Goal: Task Accomplishment & Management: Use online tool/utility

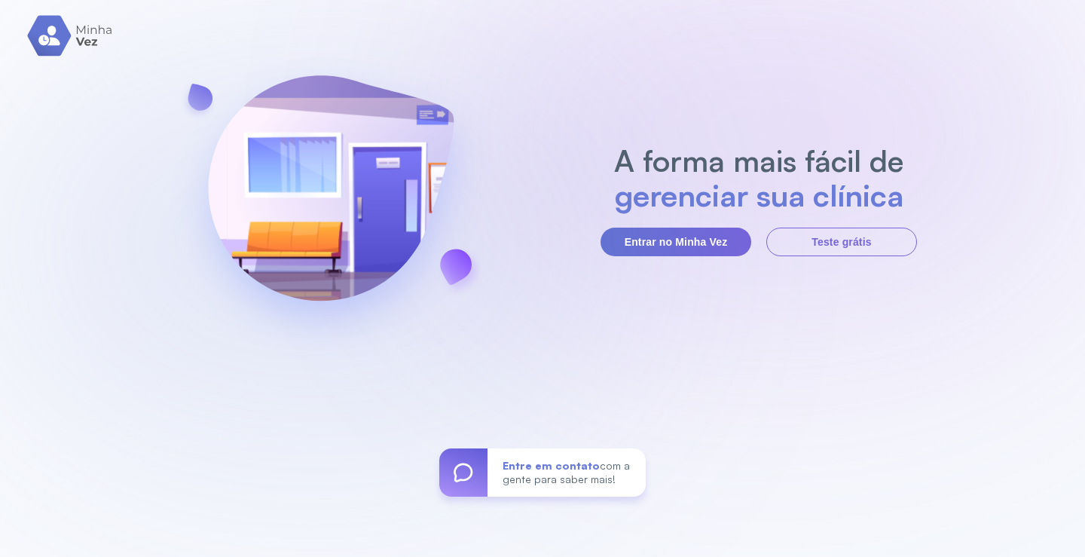
click at [668, 235] on button "Entrar no Minha Vez" at bounding box center [676, 242] width 151 height 29
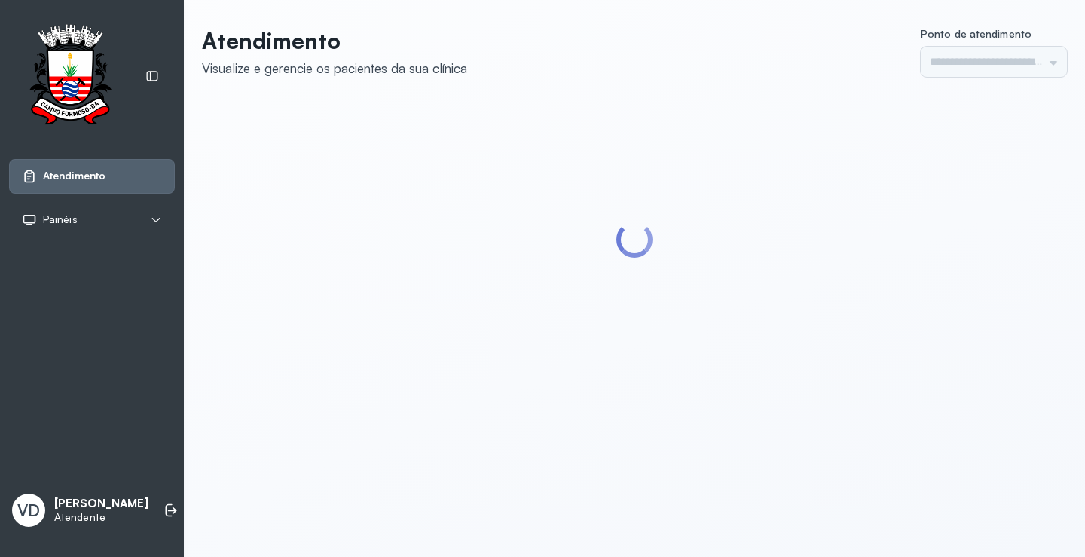
type input "*********"
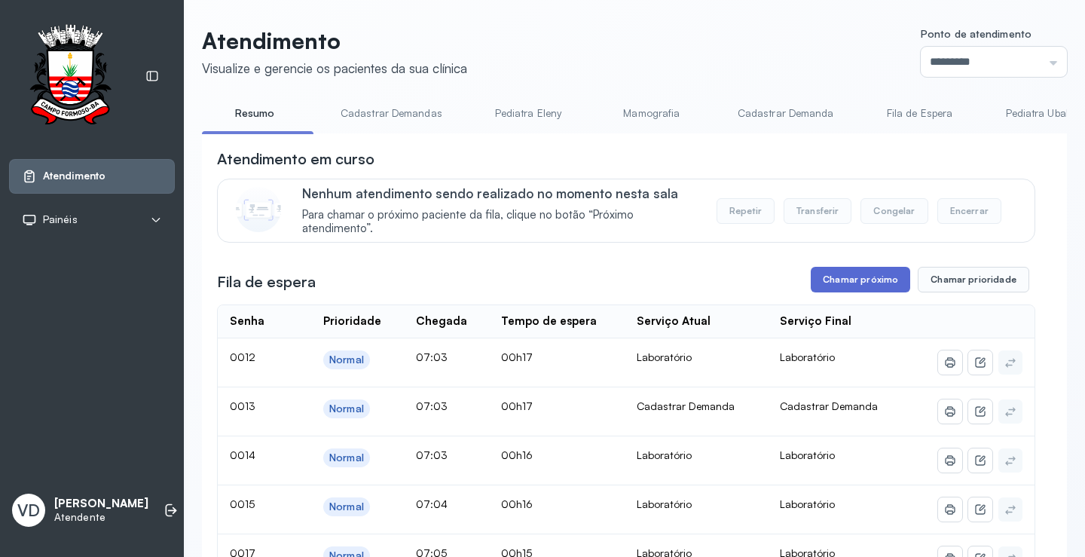
click at [837, 280] on button "Chamar próximo" at bounding box center [860, 280] width 99 height 26
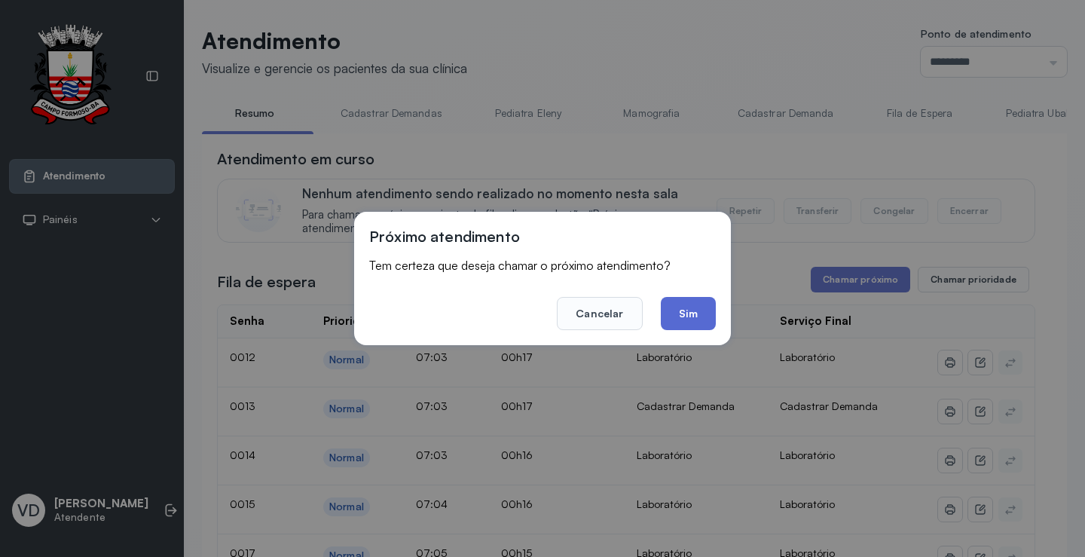
click at [690, 316] on button "Sim" at bounding box center [688, 313] width 55 height 33
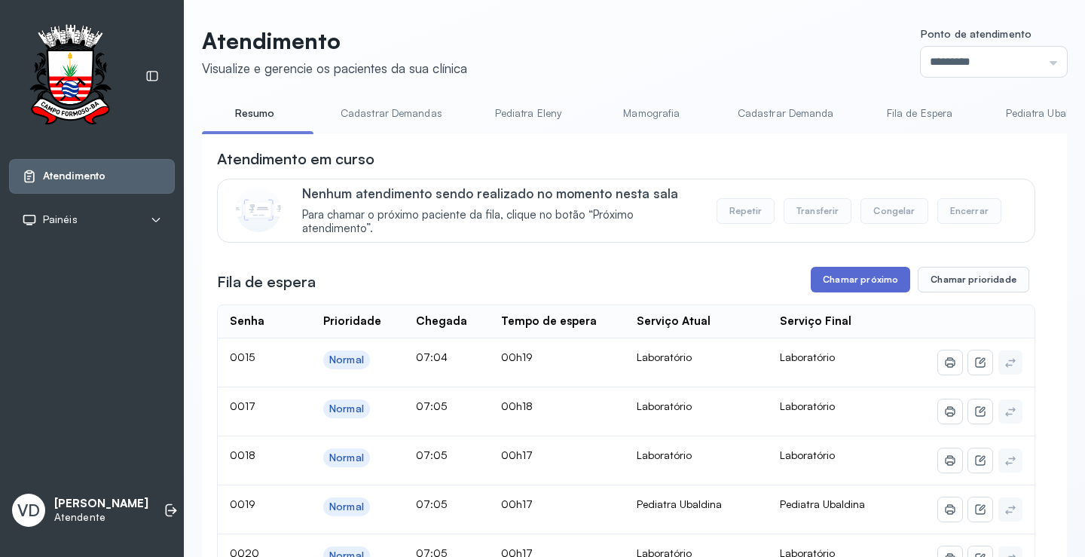
click at [867, 292] on button "Chamar próximo" at bounding box center [860, 280] width 99 height 26
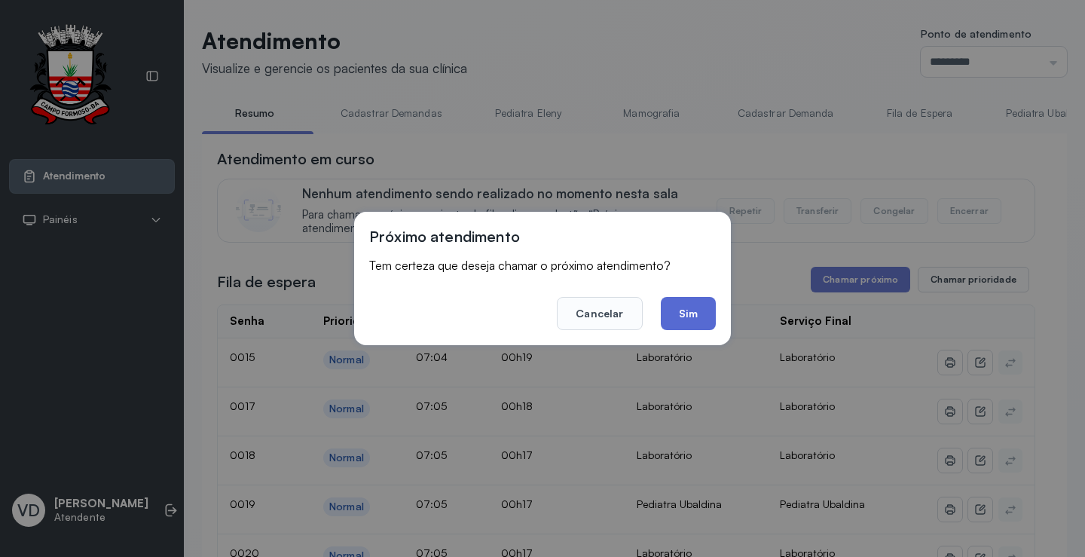
click at [688, 316] on button "Sim" at bounding box center [688, 313] width 55 height 33
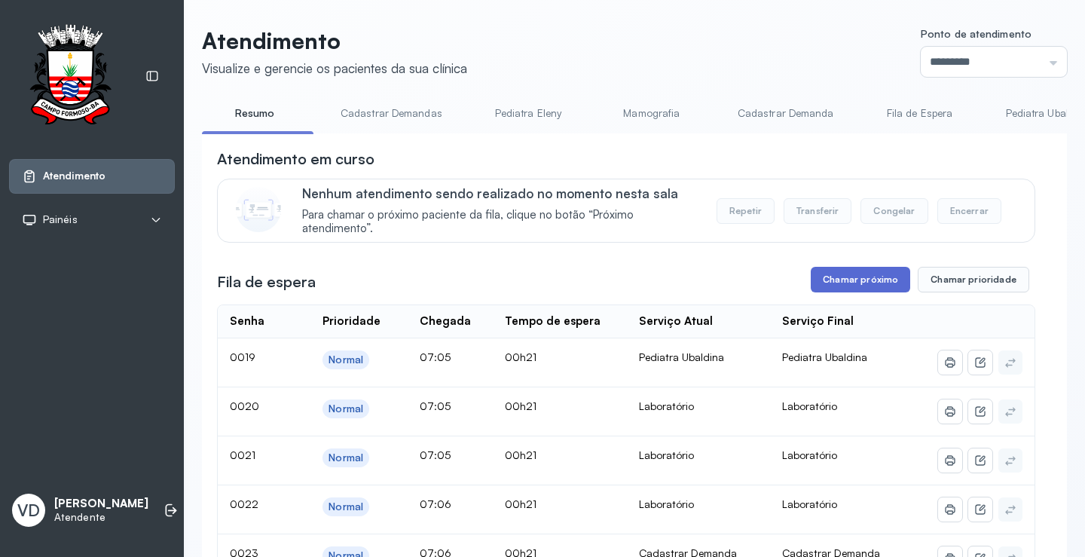
click at [897, 277] on button "Chamar próximo" at bounding box center [860, 280] width 99 height 26
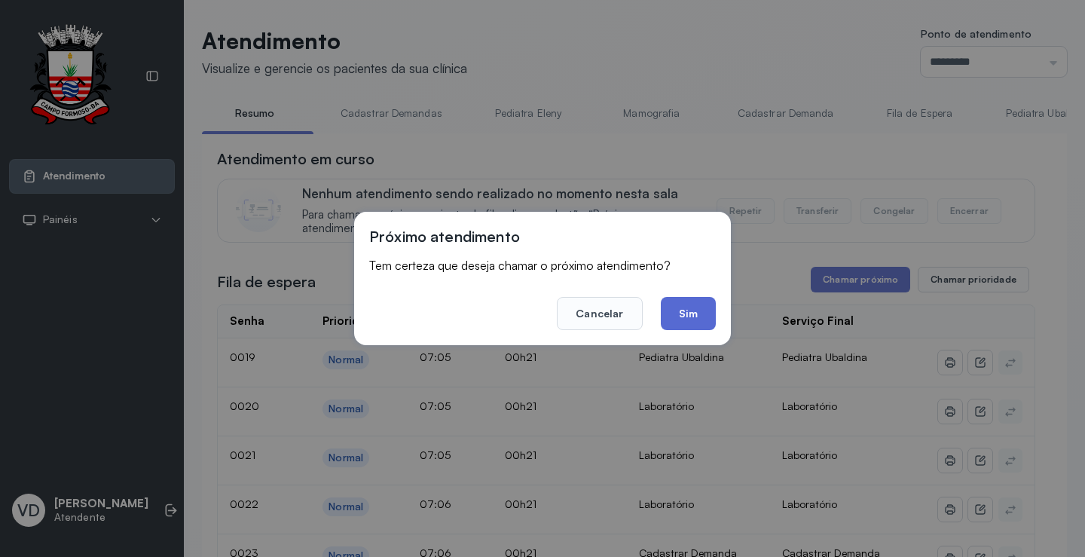
click at [664, 314] on button "Sim" at bounding box center [688, 313] width 55 height 33
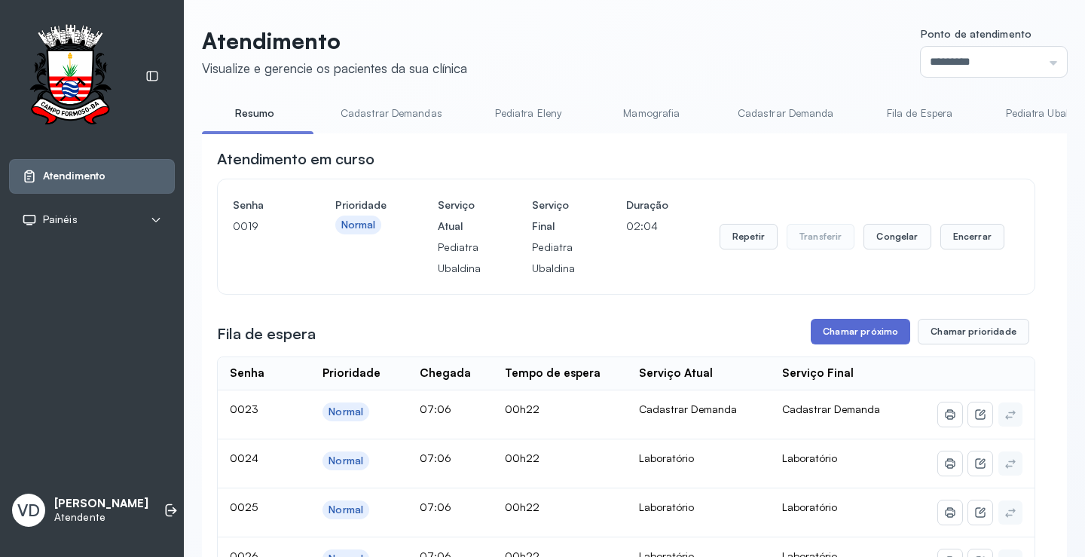
click at [832, 337] on button "Chamar próximo" at bounding box center [860, 332] width 99 height 26
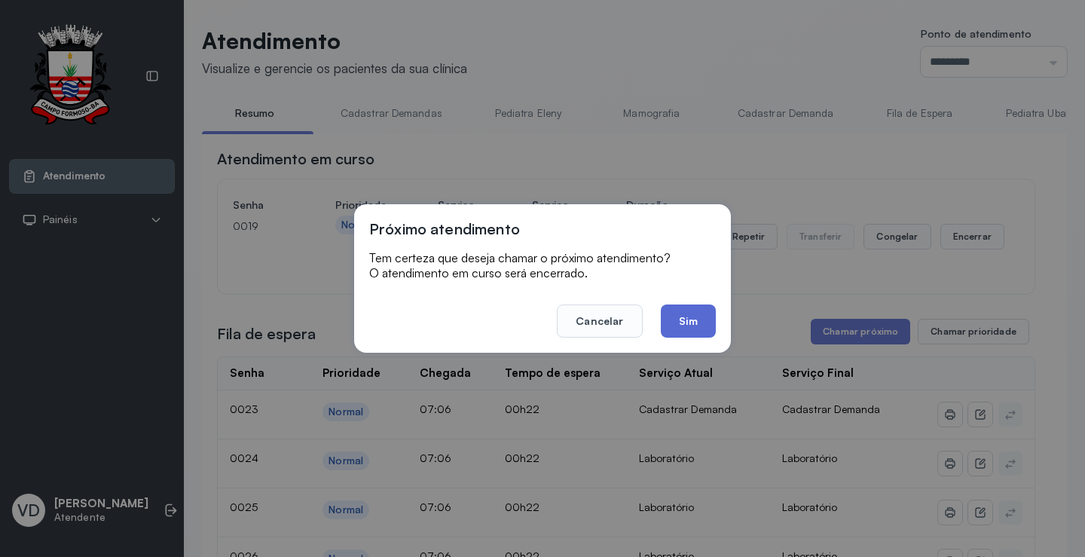
click at [699, 332] on button "Sim" at bounding box center [688, 320] width 55 height 33
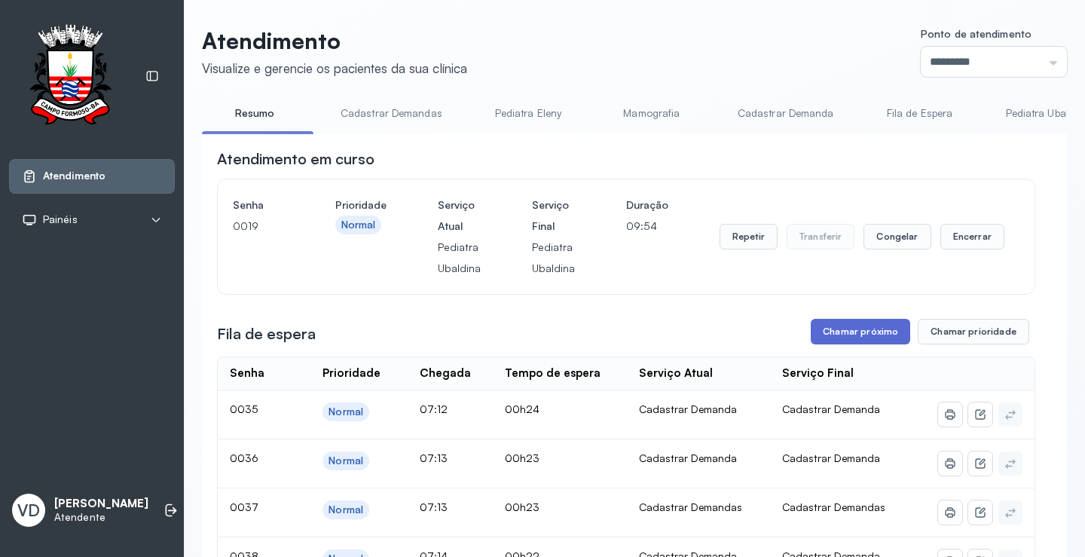
click at [852, 338] on button "Chamar próximo" at bounding box center [860, 332] width 99 height 26
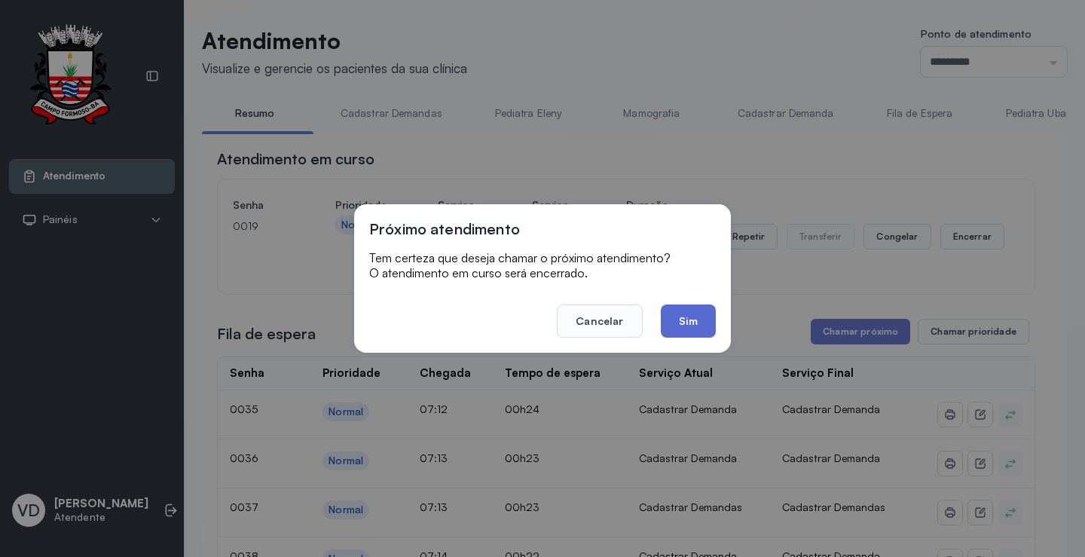
click at [671, 317] on button "Sim" at bounding box center [688, 320] width 55 height 33
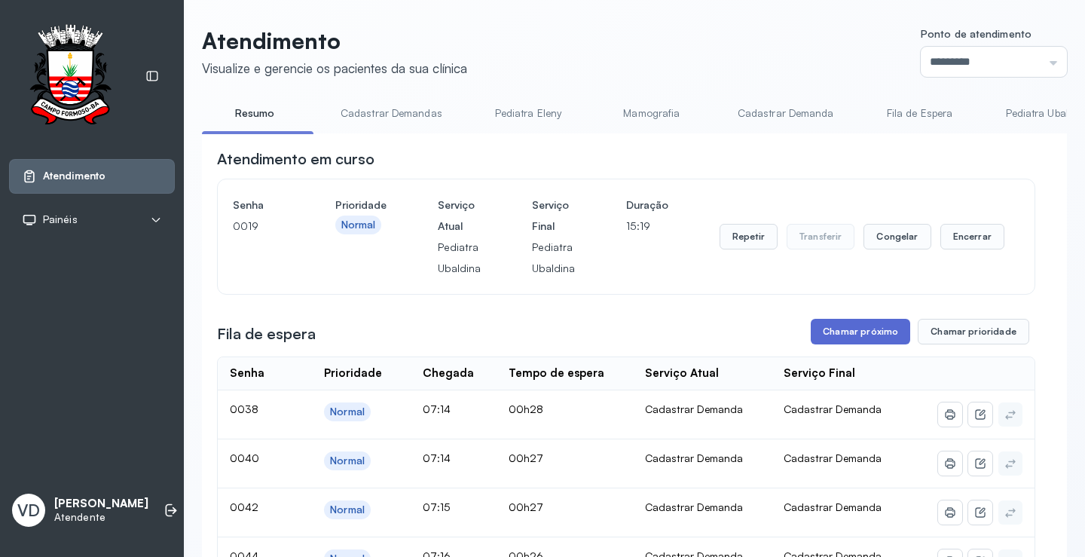
click at [833, 327] on button "Chamar próximo" at bounding box center [860, 332] width 99 height 26
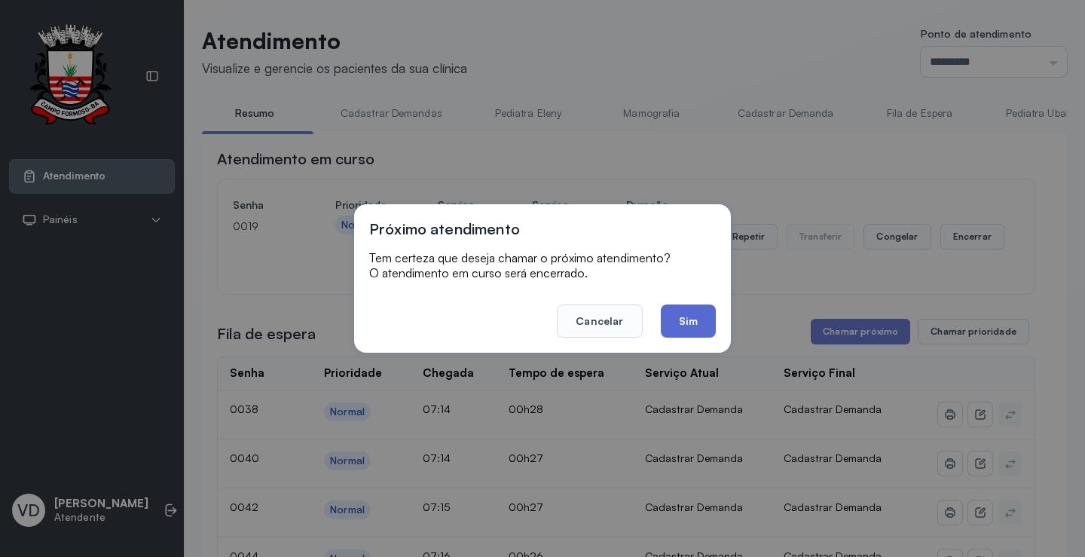
click at [687, 316] on button "Sim" at bounding box center [688, 320] width 55 height 33
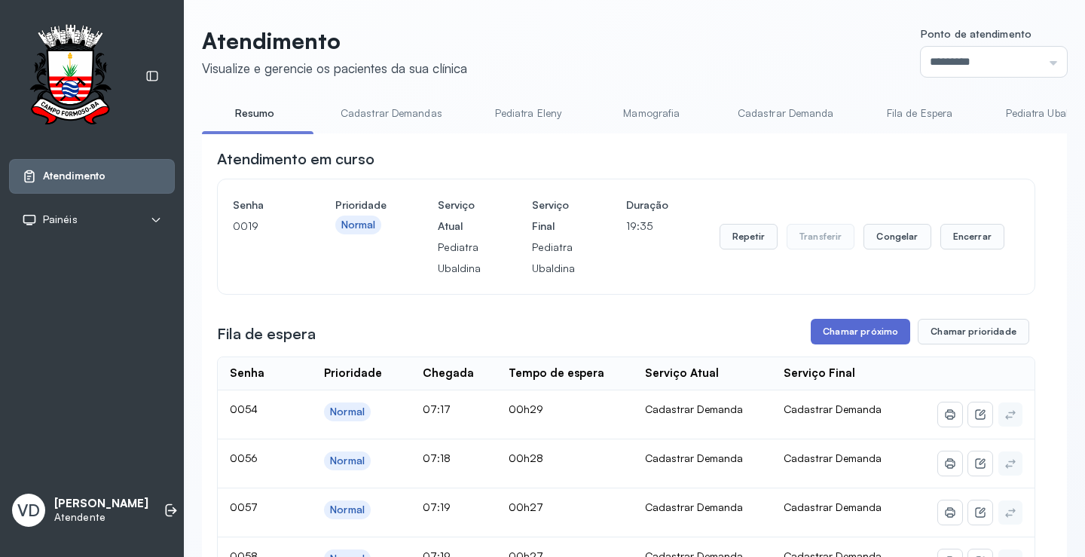
click at [832, 330] on button "Chamar próximo" at bounding box center [860, 332] width 99 height 26
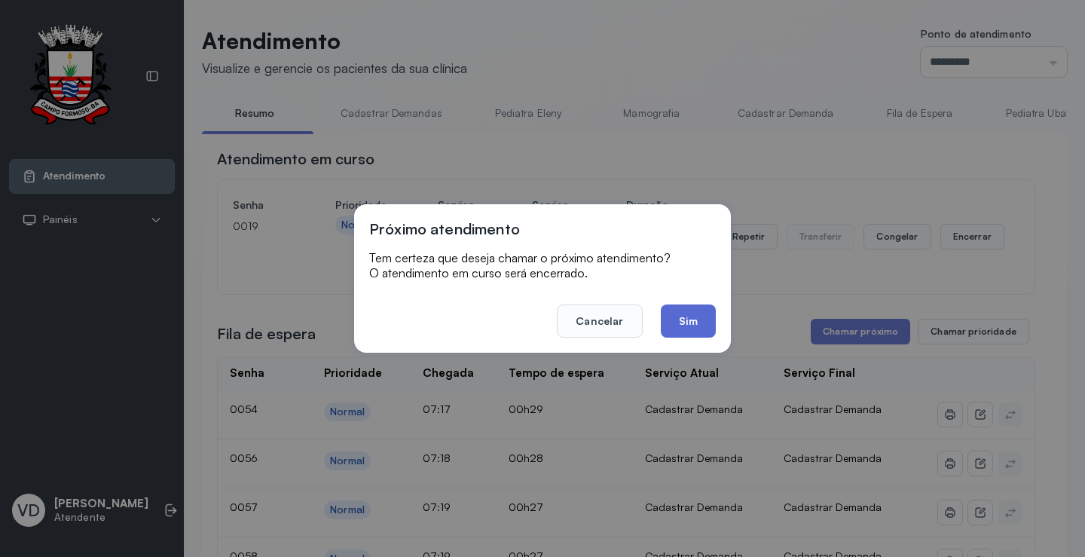
click at [702, 323] on button "Sim" at bounding box center [688, 320] width 55 height 33
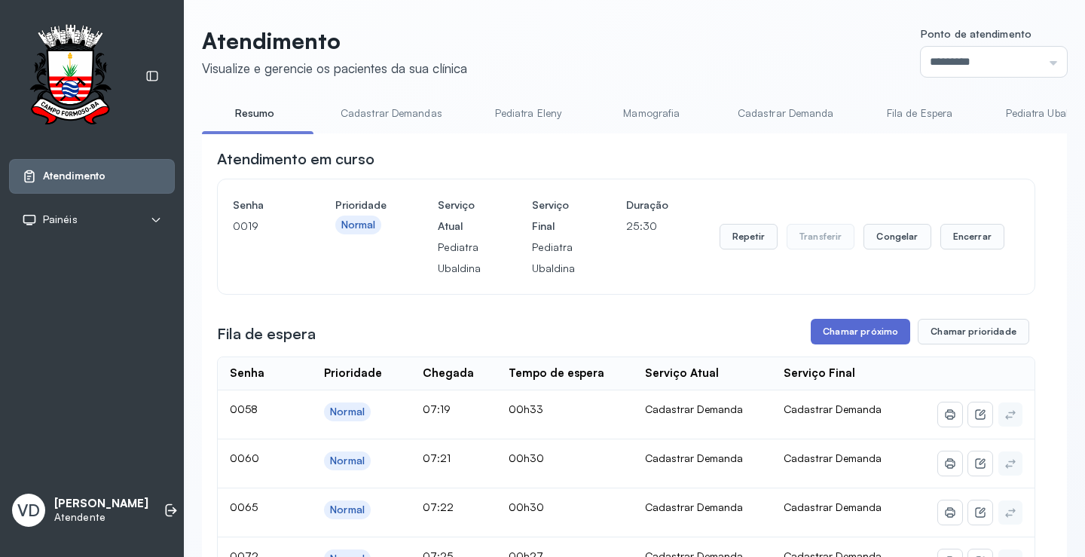
click at [873, 327] on button "Chamar próximo" at bounding box center [860, 332] width 99 height 26
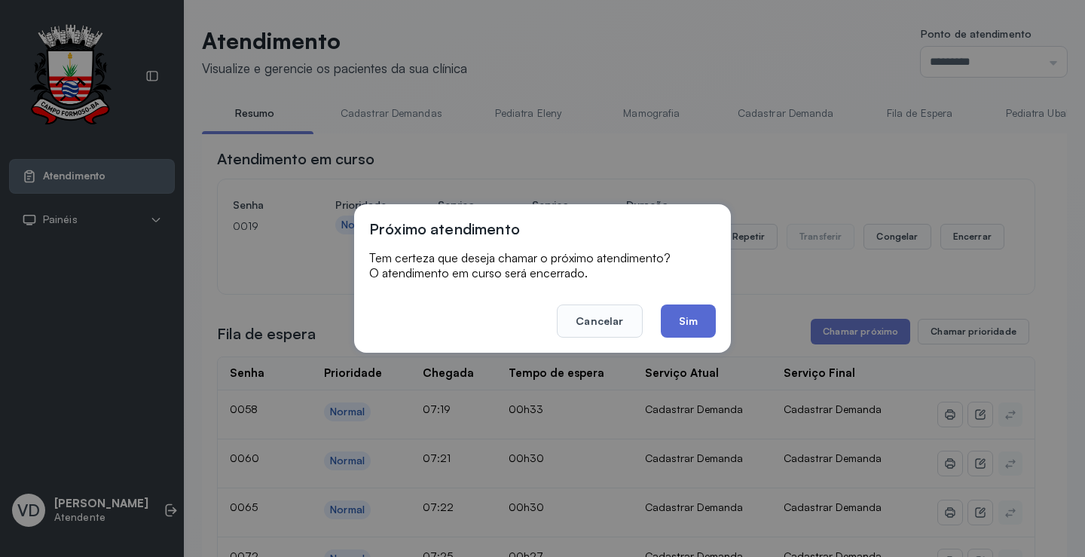
click at [698, 321] on button "Sim" at bounding box center [688, 320] width 55 height 33
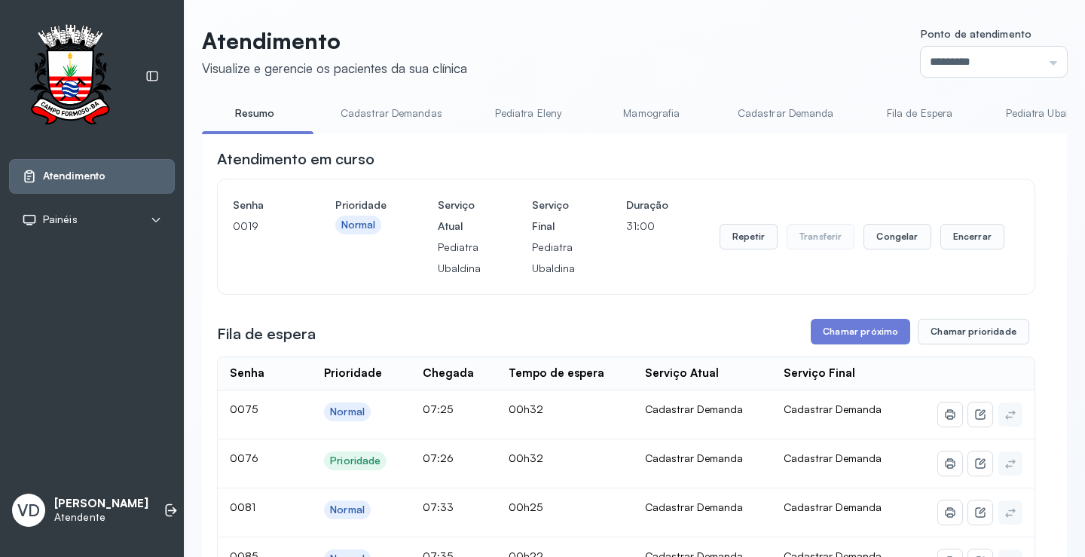
click at [161, 488] on div "VD Valeria De Almeida Jatoba Atendente" at bounding box center [92, 510] width 166 height 45
click at [164, 503] on icon at bounding box center [171, 510] width 15 height 15
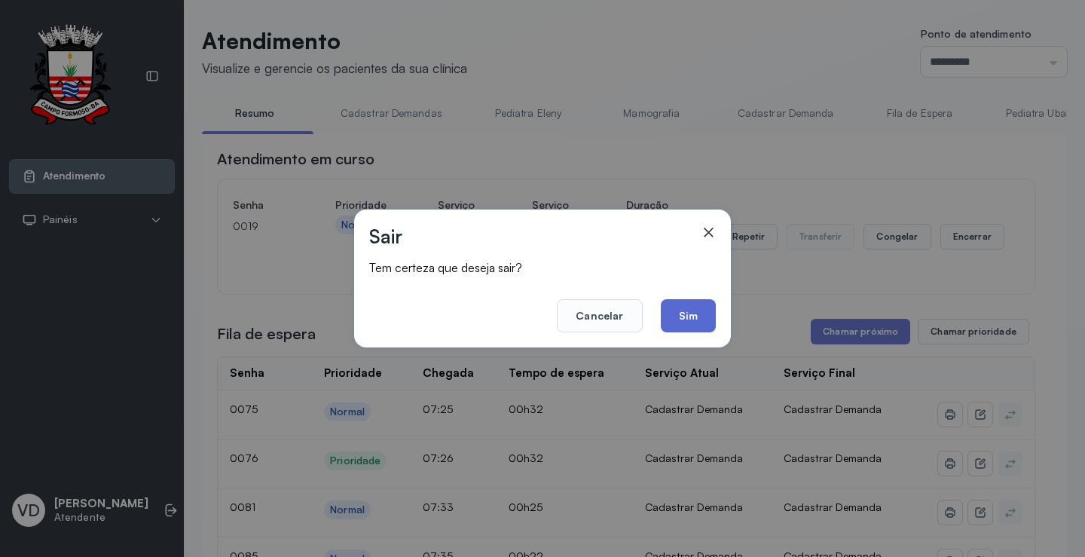
click at [671, 312] on button "Sim" at bounding box center [688, 315] width 55 height 33
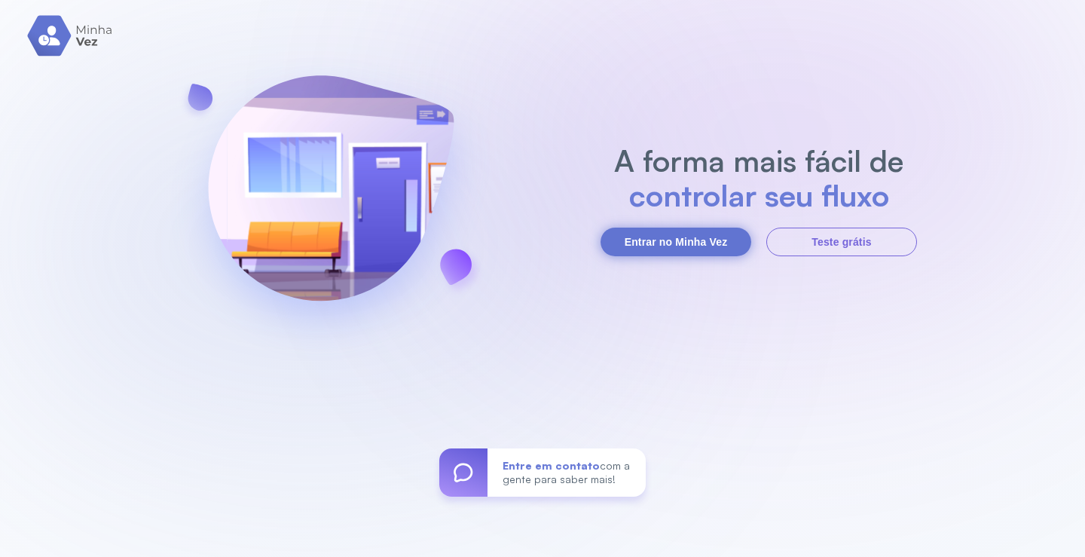
click at [703, 240] on button "Entrar no Minha Vez" at bounding box center [676, 242] width 151 height 29
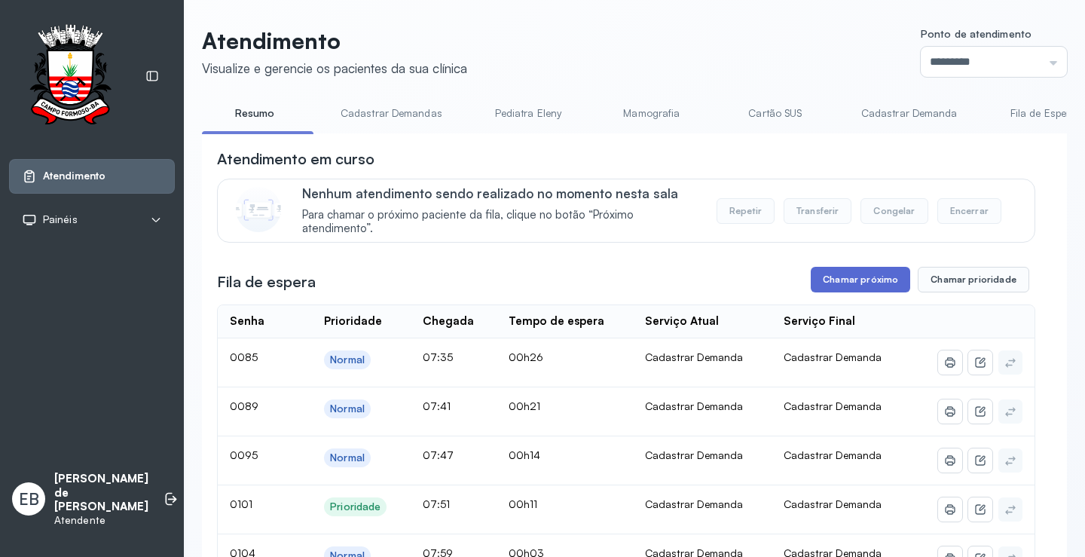
click at [859, 279] on button "Chamar próximo" at bounding box center [860, 280] width 99 height 26
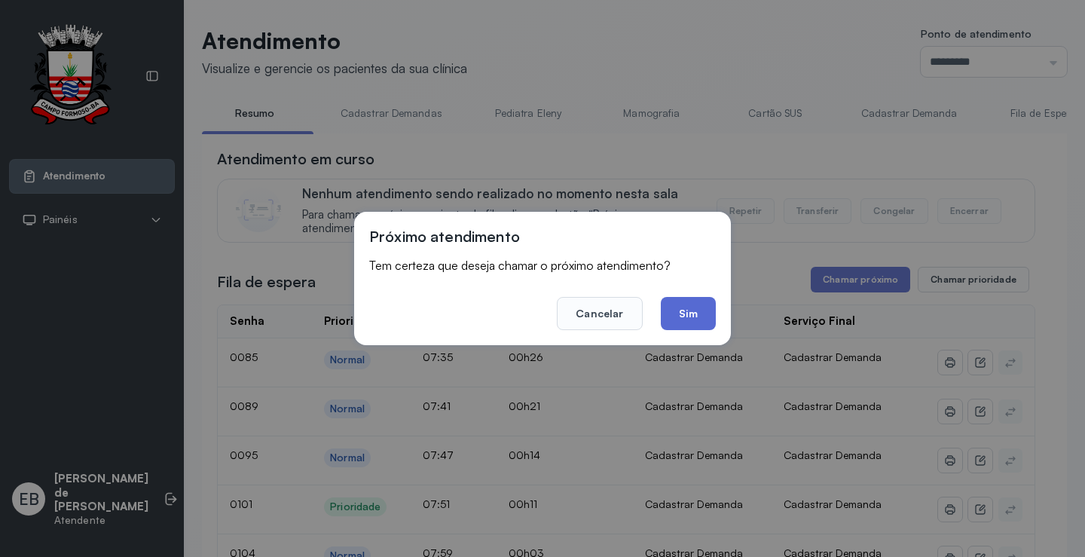
click at [680, 310] on button "Sim" at bounding box center [688, 313] width 55 height 33
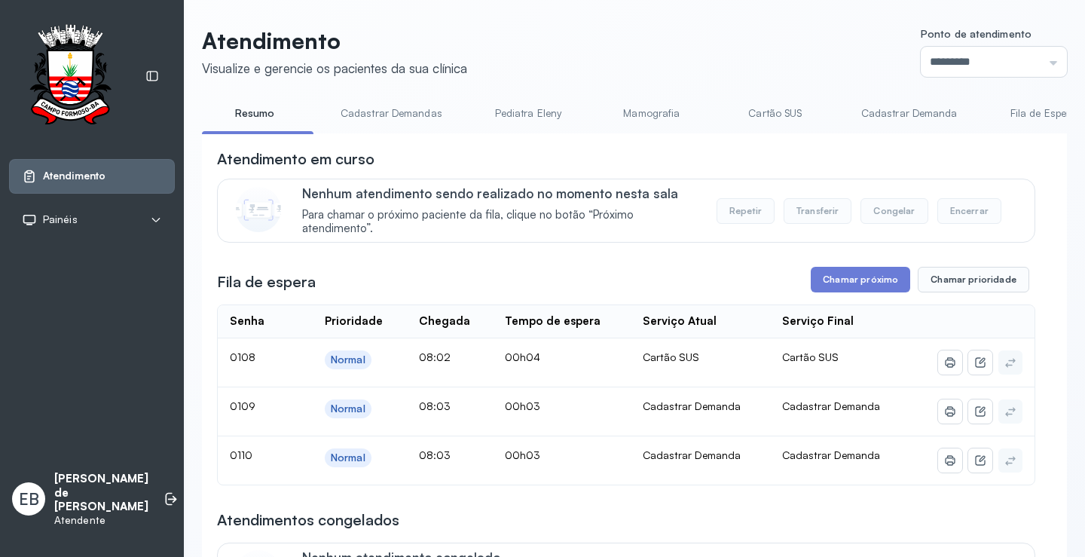
click at [430, 108] on link "Cadastrar Demandas" at bounding box center [392, 113] width 132 height 25
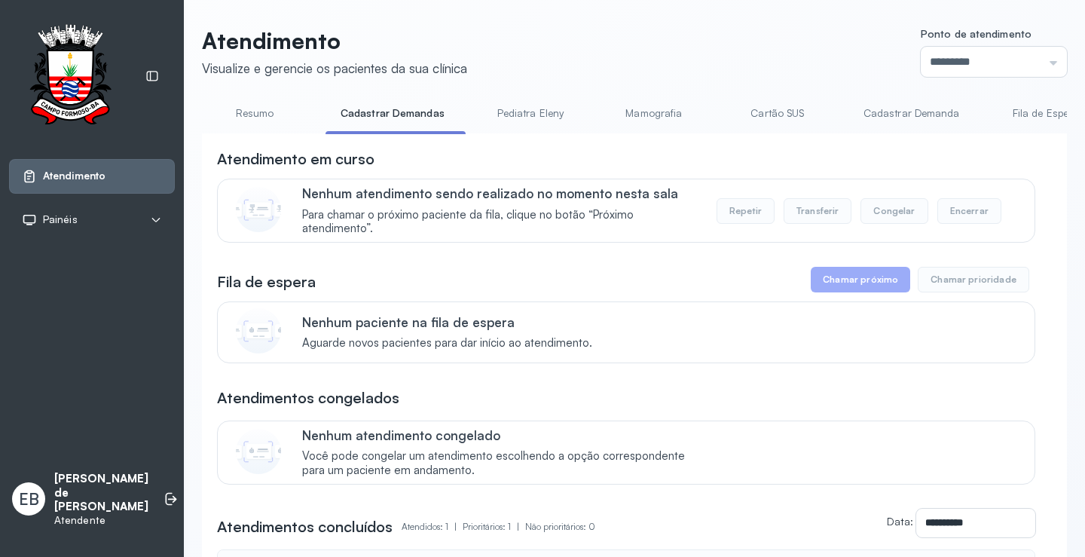
click at [877, 117] on link "Cadastrar Demanda" at bounding box center [912, 113] width 127 height 25
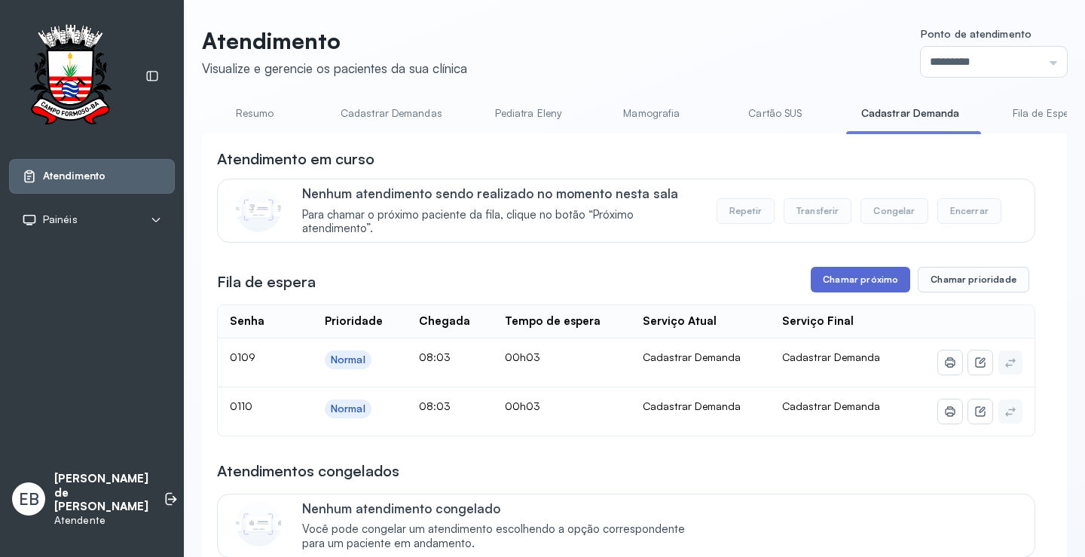
click at [840, 283] on button "Chamar próximo" at bounding box center [860, 280] width 99 height 26
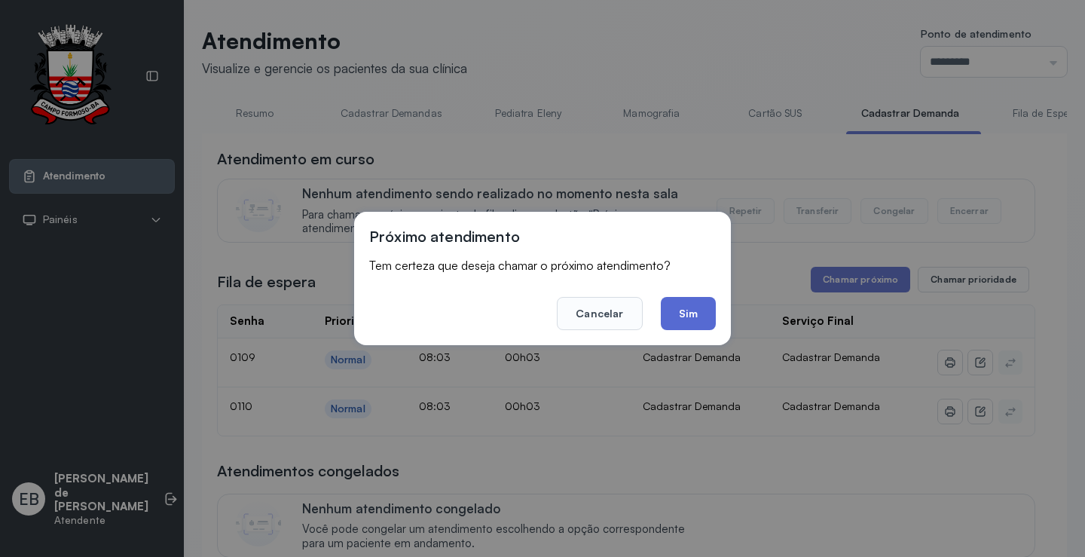
click at [689, 324] on button "Sim" at bounding box center [688, 313] width 55 height 33
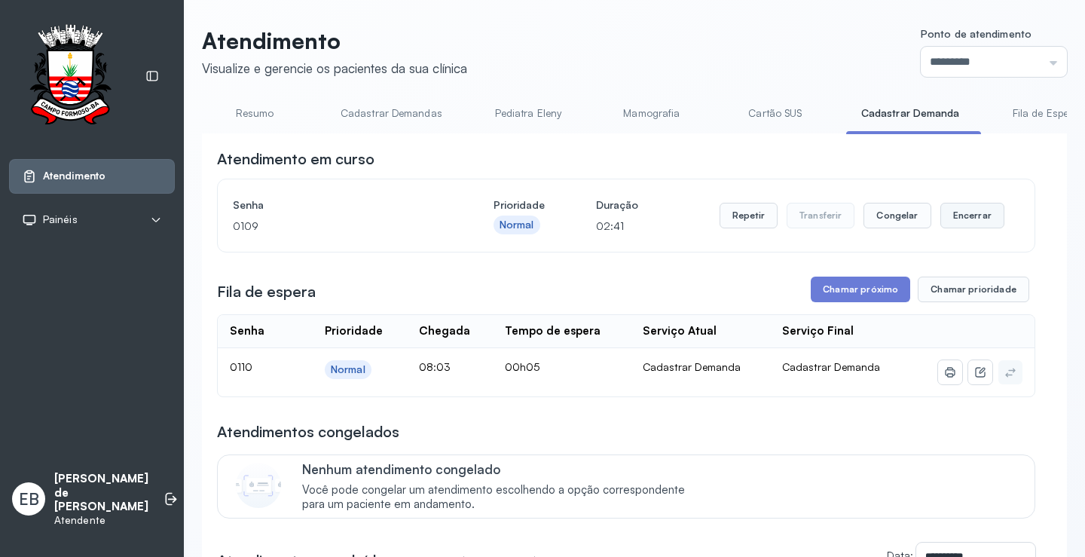
click at [956, 219] on button "Encerrar" at bounding box center [973, 216] width 64 height 26
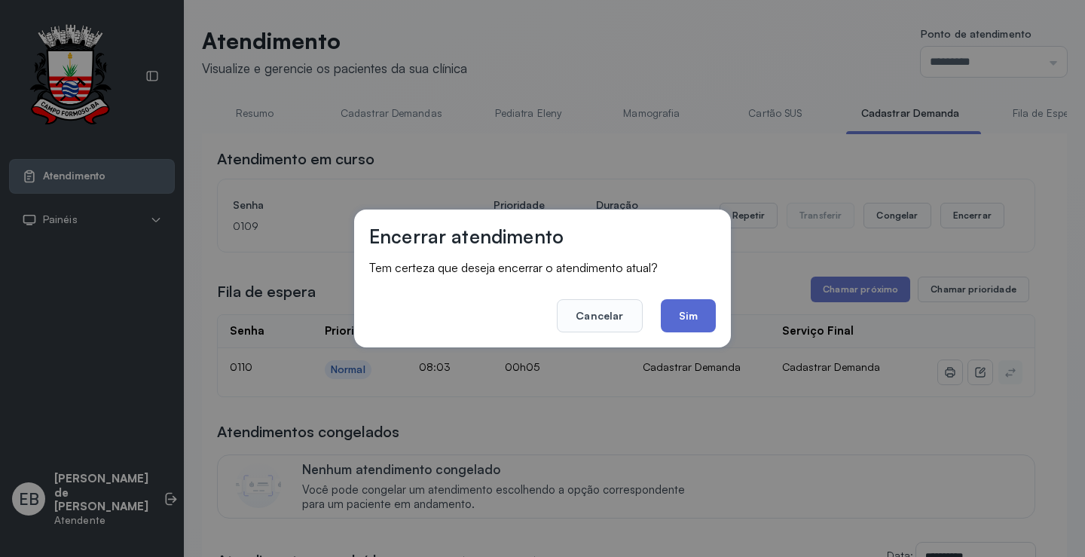
click at [696, 315] on button "Sim" at bounding box center [688, 315] width 55 height 33
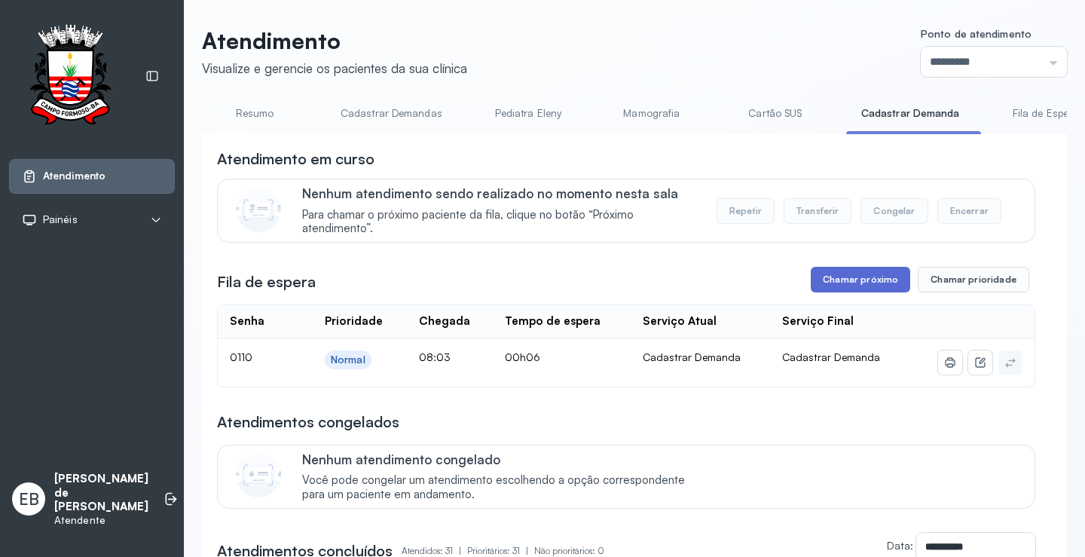
click at [870, 280] on button "Chamar próximo" at bounding box center [860, 280] width 99 height 26
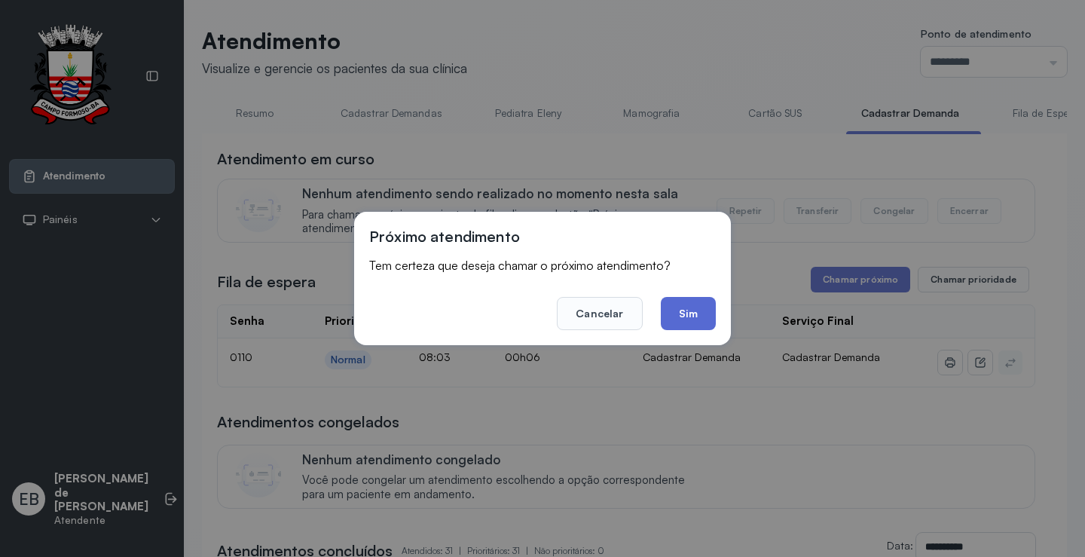
click at [701, 313] on button "Sim" at bounding box center [688, 313] width 55 height 33
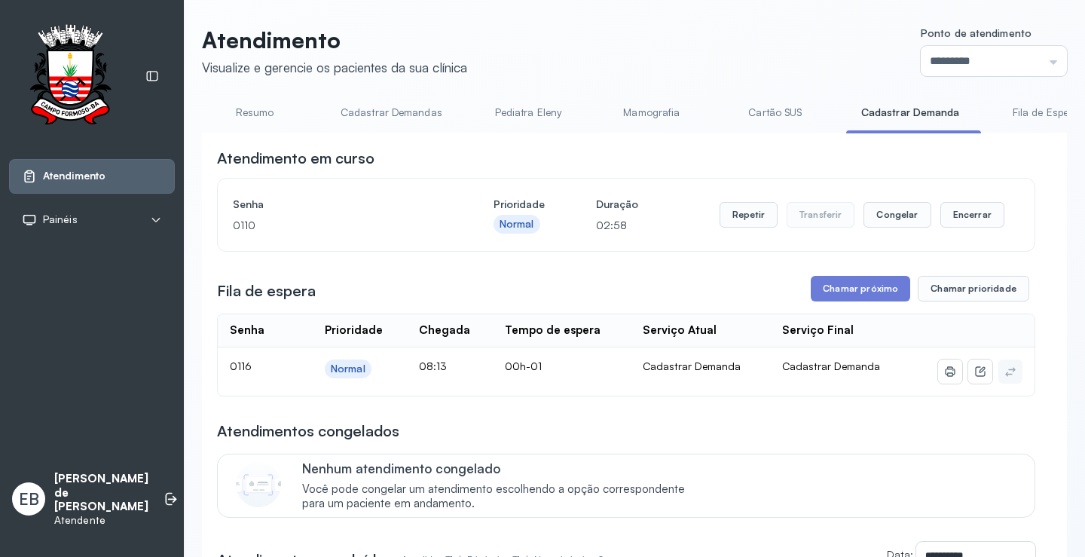
scroll to position [75, 0]
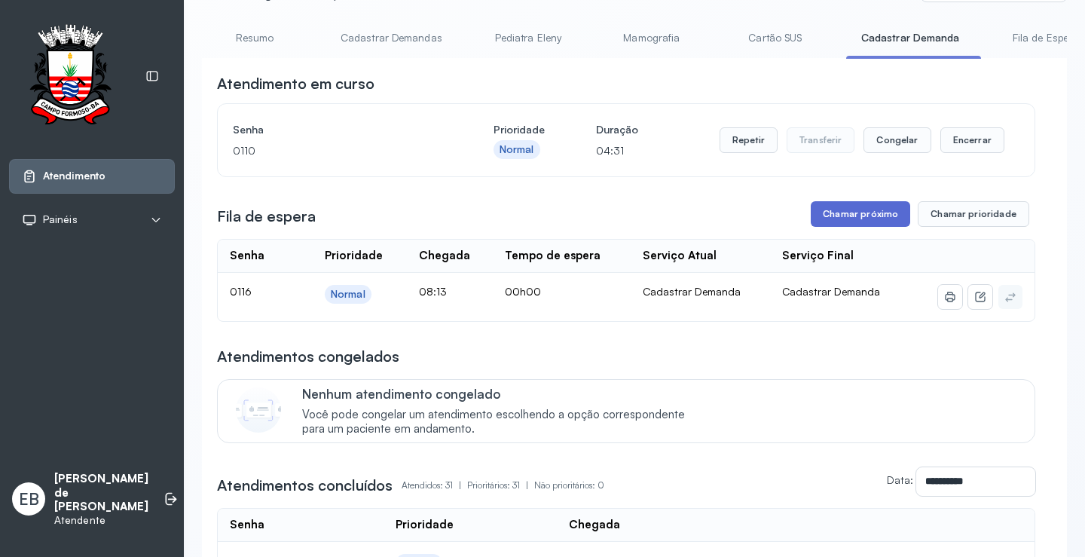
click at [843, 225] on button "Chamar próximo" at bounding box center [860, 214] width 99 height 26
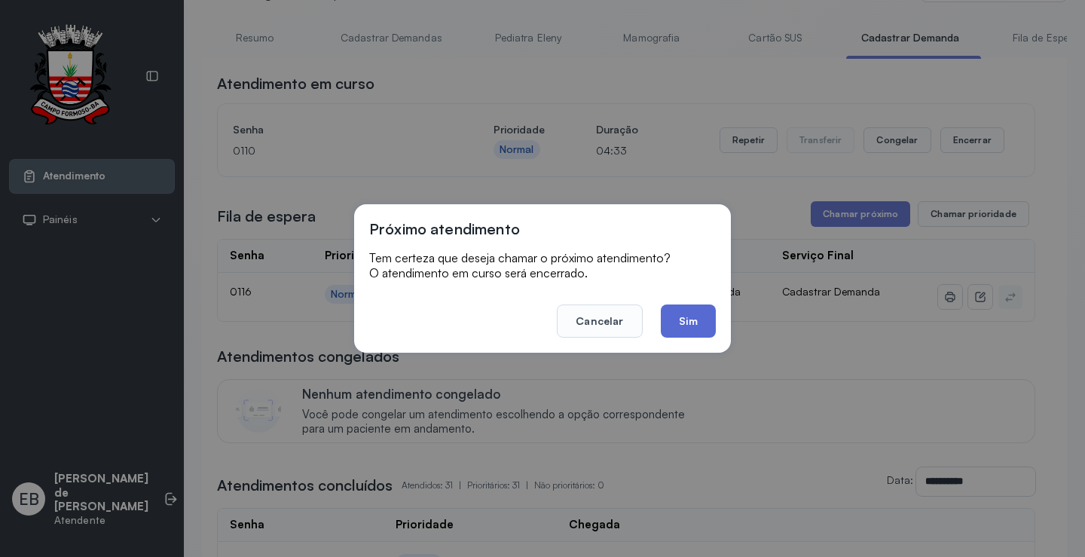
click at [681, 326] on button "Sim" at bounding box center [688, 320] width 55 height 33
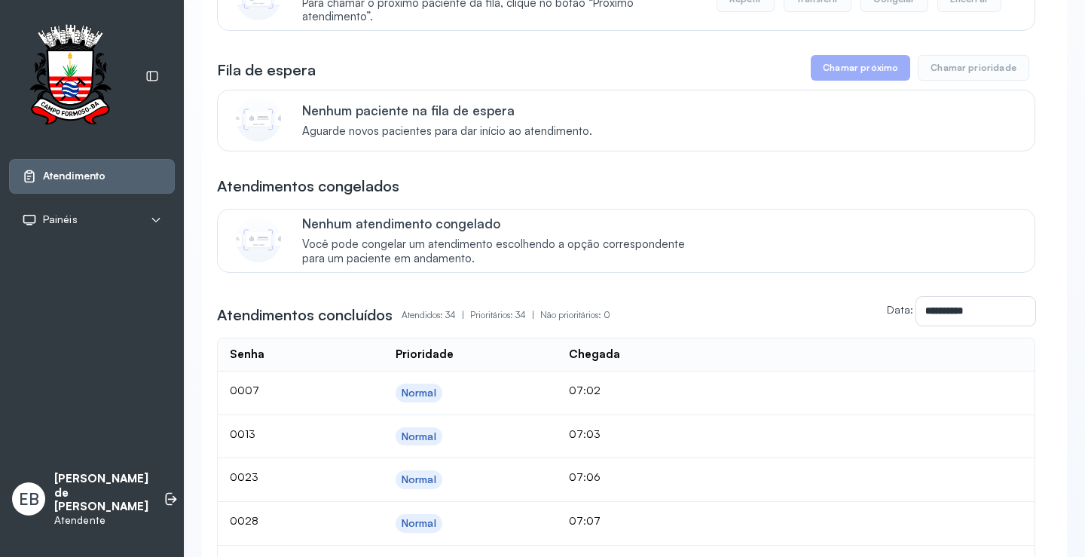
scroll to position [0, 0]
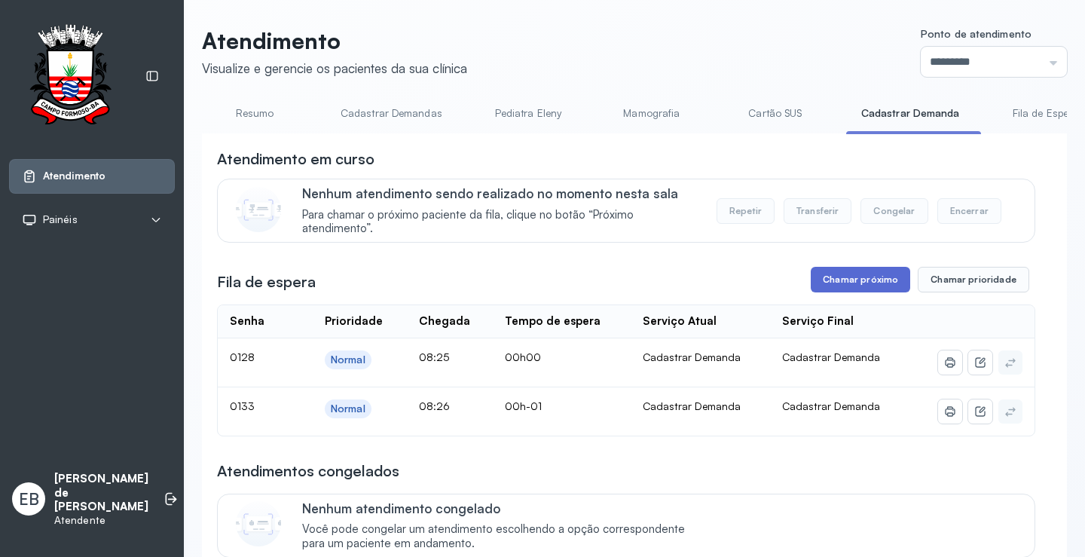
click at [878, 286] on button "Chamar próximo" at bounding box center [860, 280] width 99 height 26
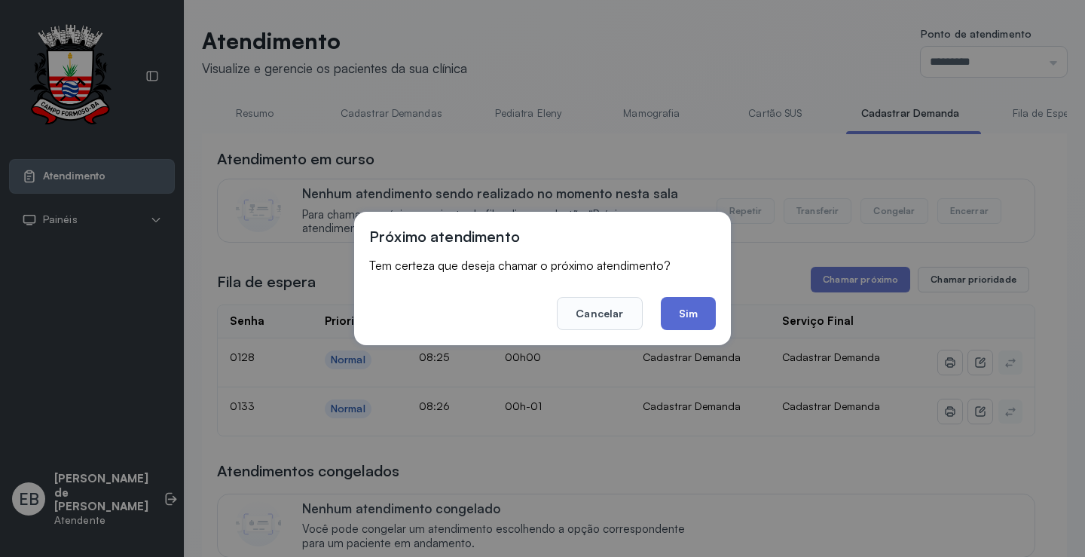
click at [693, 318] on button "Sim" at bounding box center [688, 313] width 55 height 33
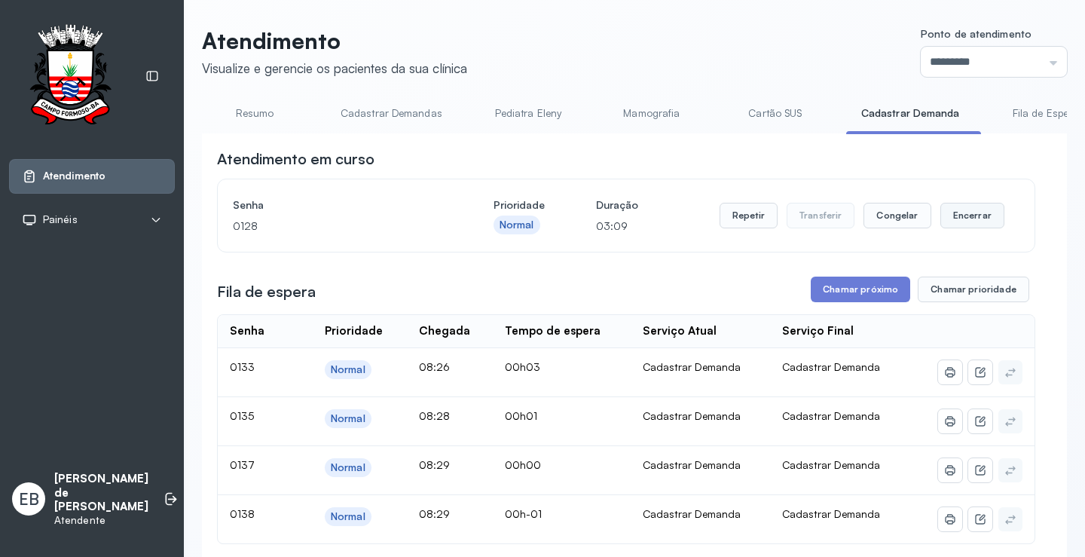
click at [968, 213] on button "Encerrar" at bounding box center [973, 216] width 64 height 26
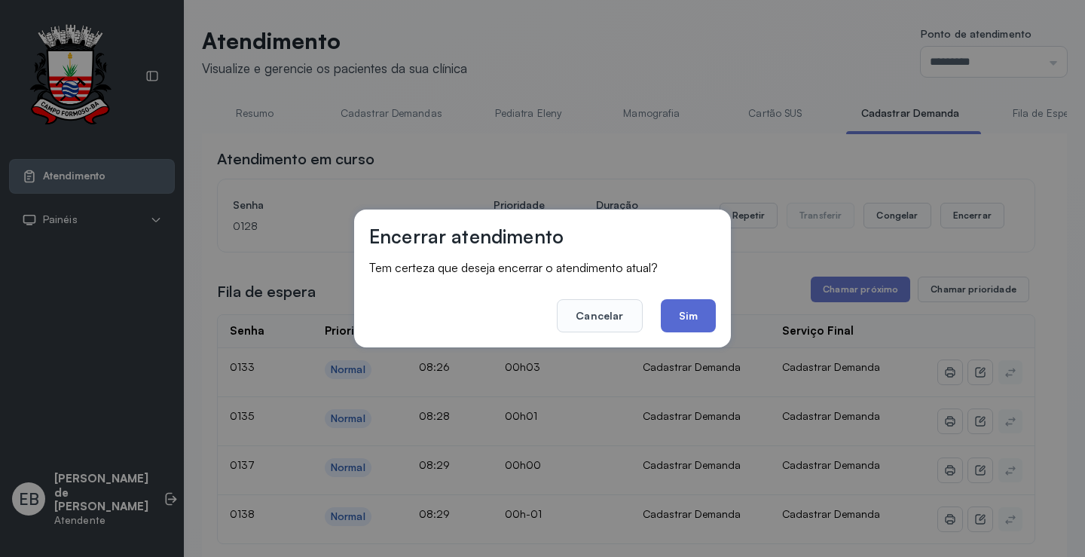
click at [693, 309] on button "Sim" at bounding box center [688, 315] width 55 height 33
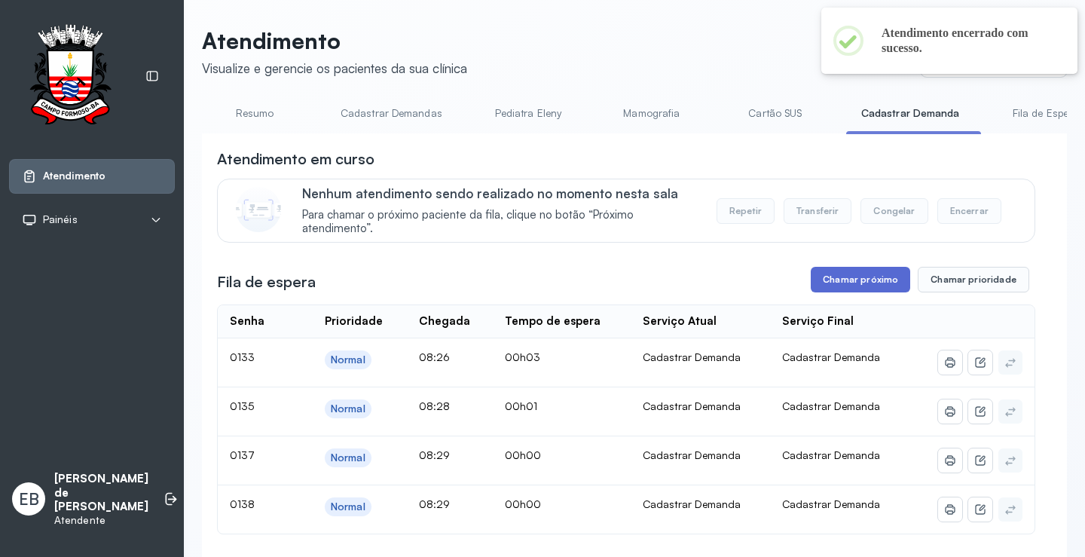
click at [855, 288] on button "Chamar próximo" at bounding box center [860, 280] width 99 height 26
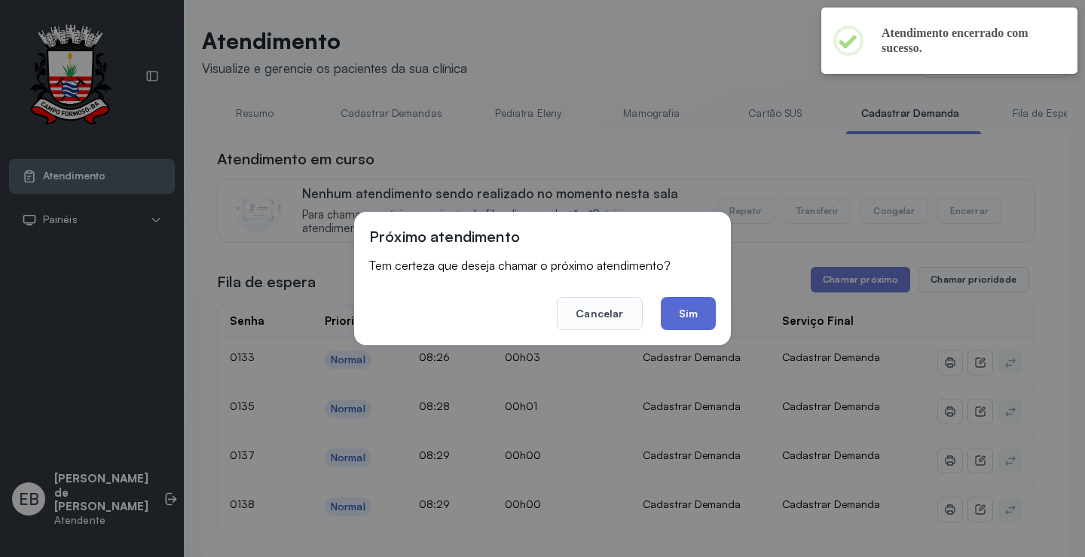
click at [711, 312] on button "Sim" at bounding box center [688, 313] width 55 height 33
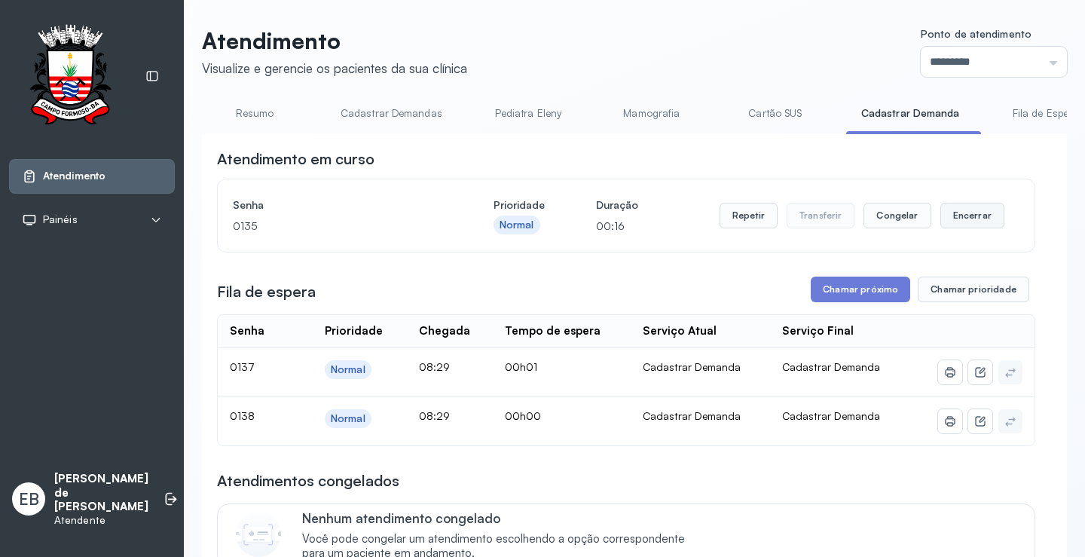
click at [947, 210] on button "Encerrar" at bounding box center [973, 216] width 64 height 26
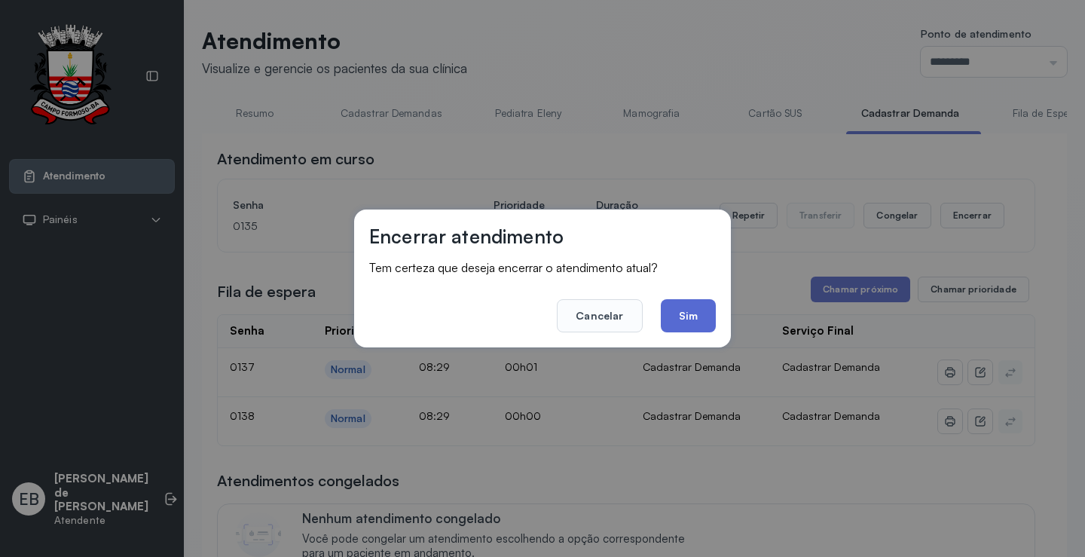
click at [689, 305] on button "Sim" at bounding box center [688, 315] width 55 height 33
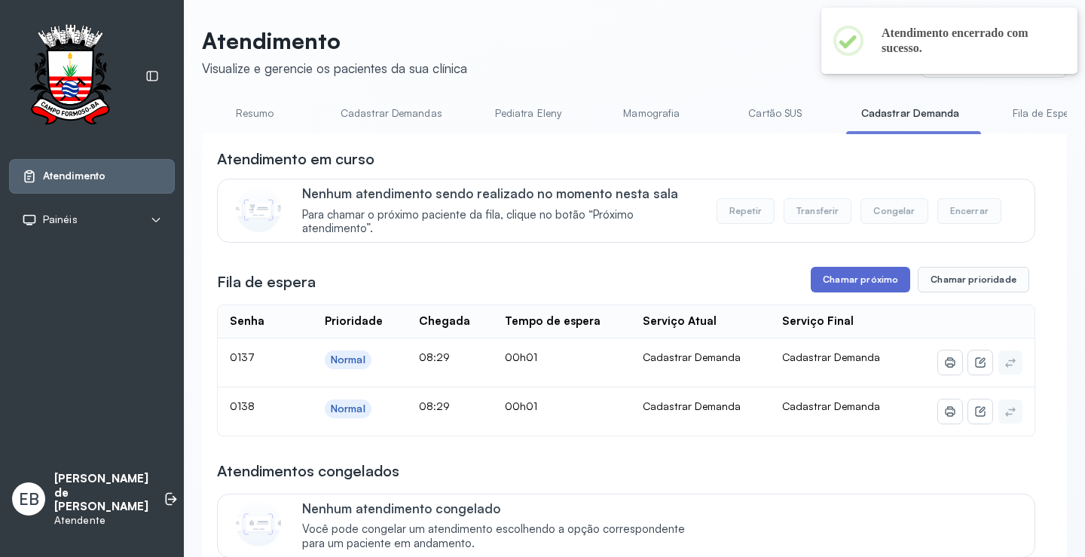
click at [878, 280] on button "Chamar próximo" at bounding box center [860, 280] width 99 height 26
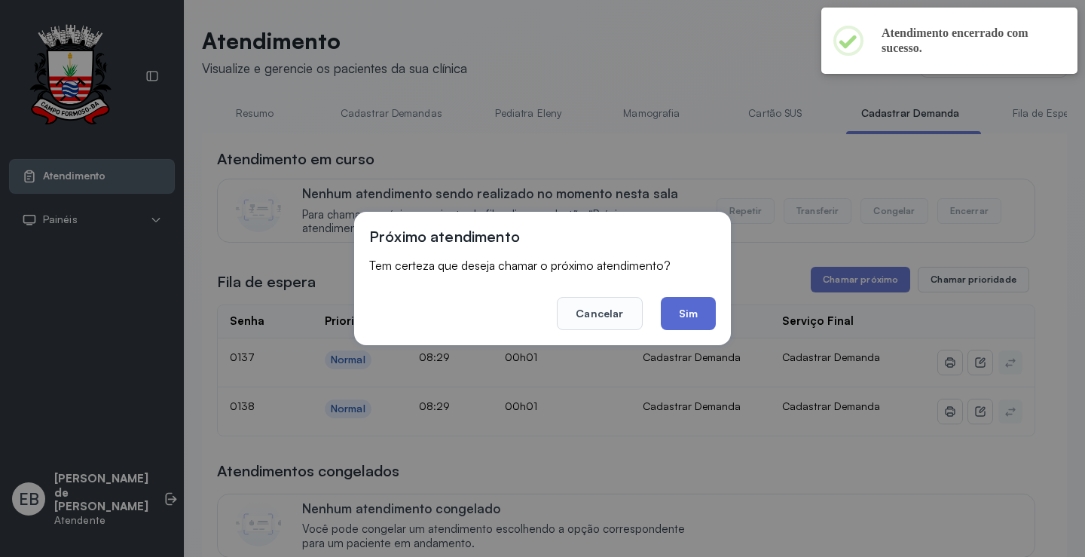
click at [682, 302] on button "Sim" at bounding box center [688, 313] width 55 height 33
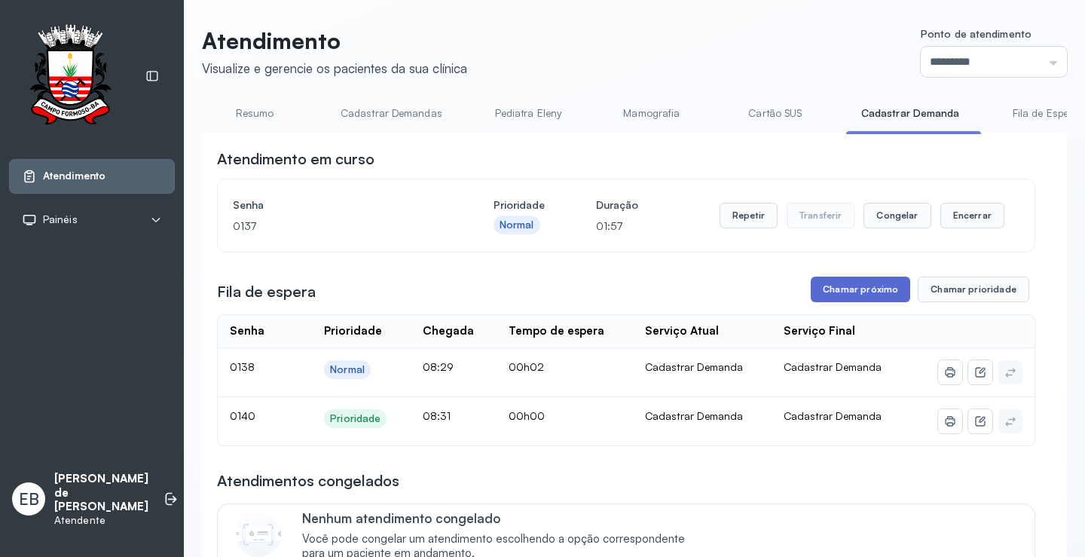
click at [858, 295] on button "Chamar próximo" at bounding box center [860, 290] width 99 height 26
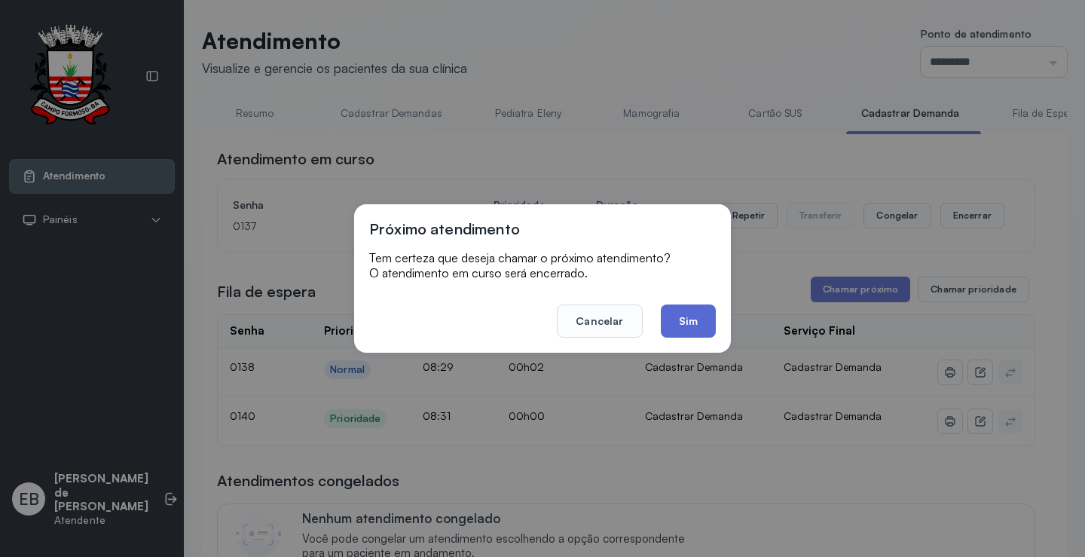
click at [699, 325] on button "Sim" at bounding box center [688, 320] width 55 height 33
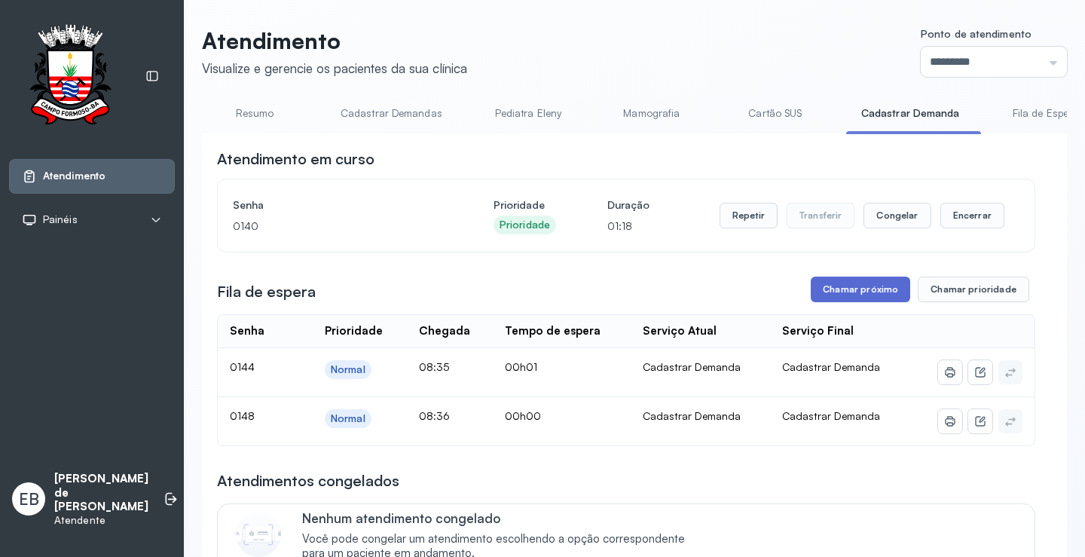
click at [864, 297] on button "Chamar próximo" at bounding box center [860, 290] width 99 height 26
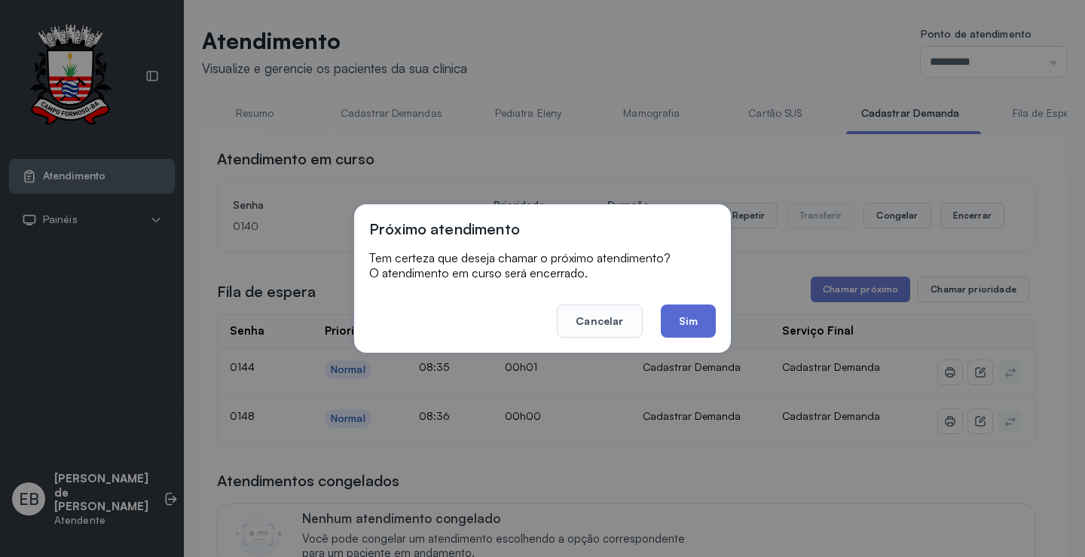
click at [691, 310] on button "Sim" at bounding box center [688, 320] width 55 height 33
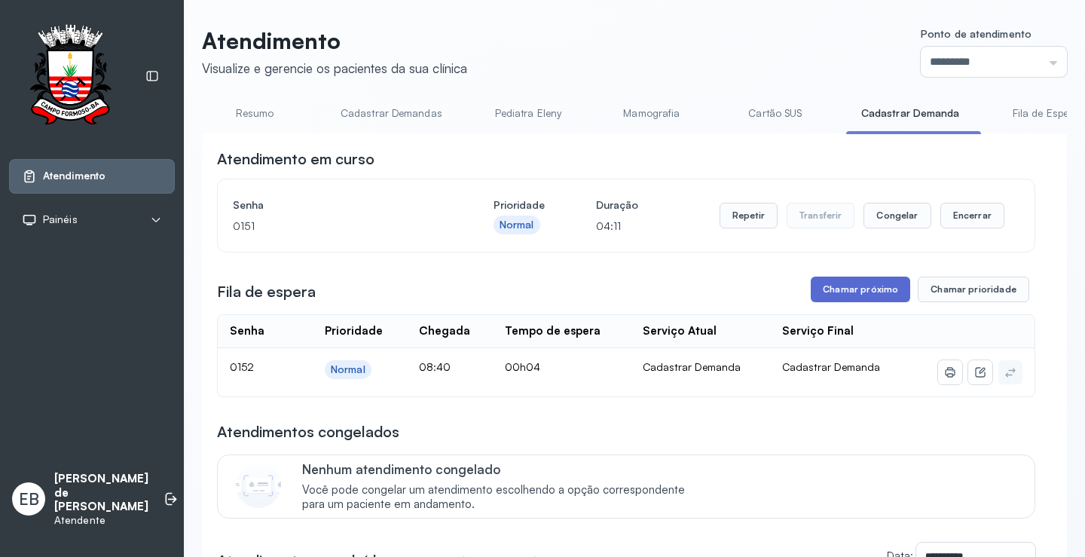
click at [850, 295] on button "Chamar próximo" at bounding box center [860, 290] width 99 height 26
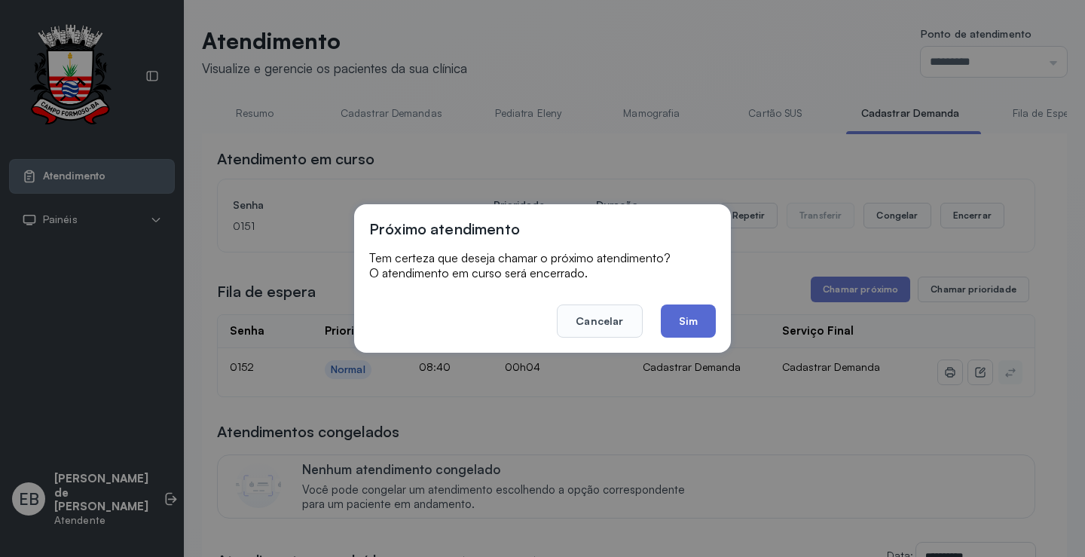
click at [702, 323] on button "Sim" at bounding box center [688, 320] width 55 height 33
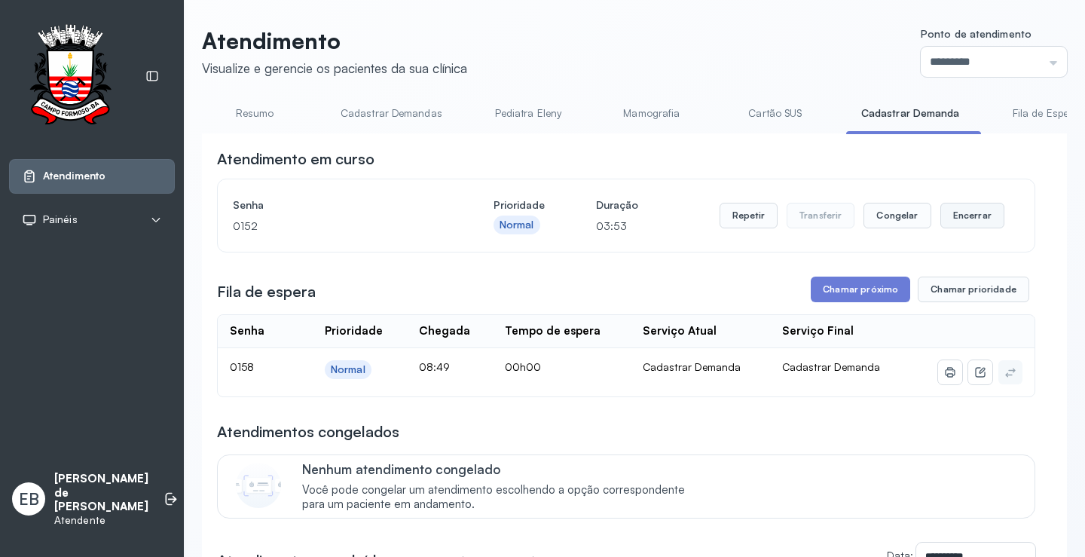
click at [968, 220] on button "Encerrar" at bounding box center [973, 216] width 64 height 26
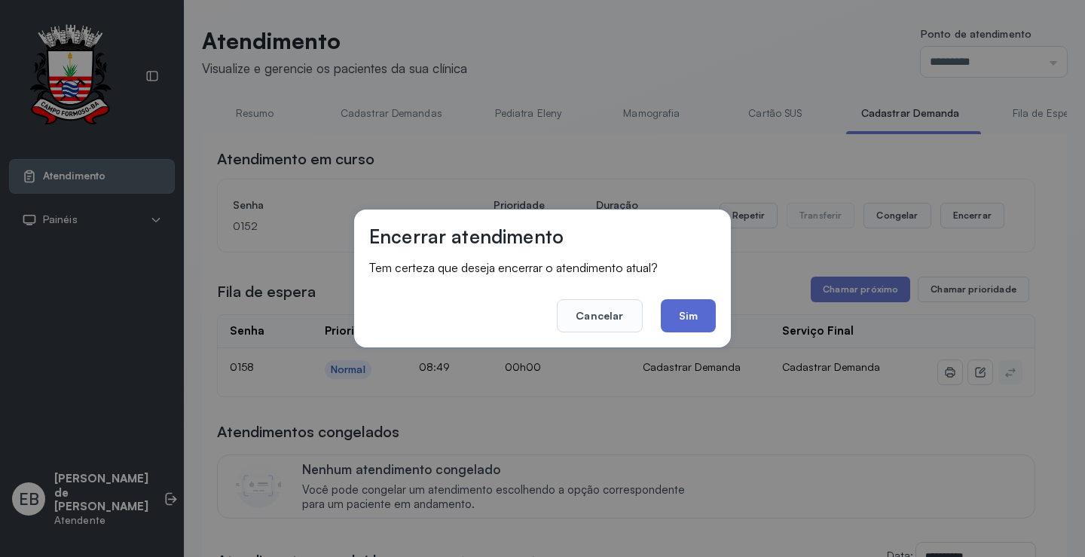
click at [687, 318] on button "Sim" at bounding box center [688, 315] width 55 height 33
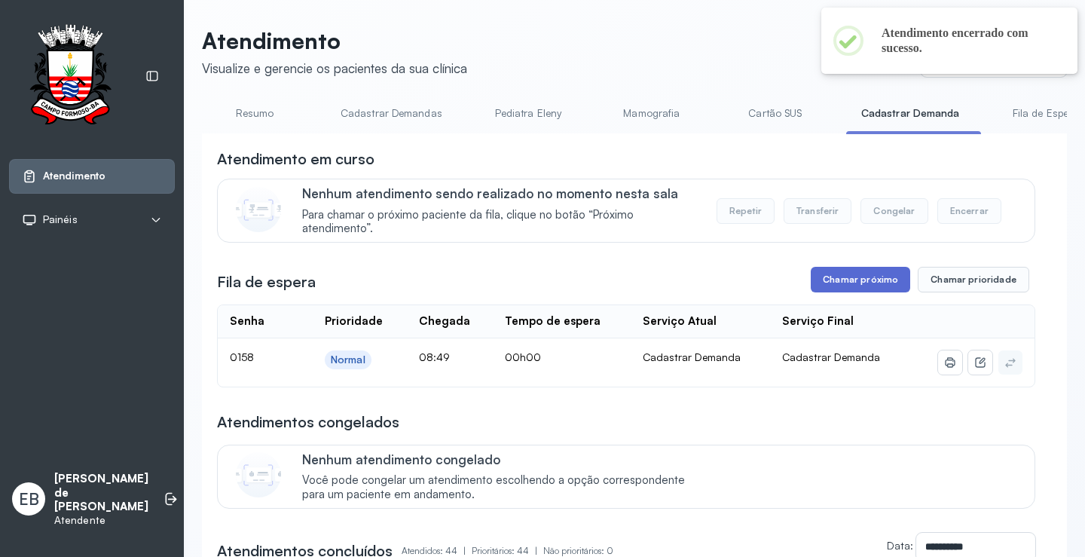
click at [861, 275] on button "Chamar próximo" at bounding box center [860, 280] width 99 height 26
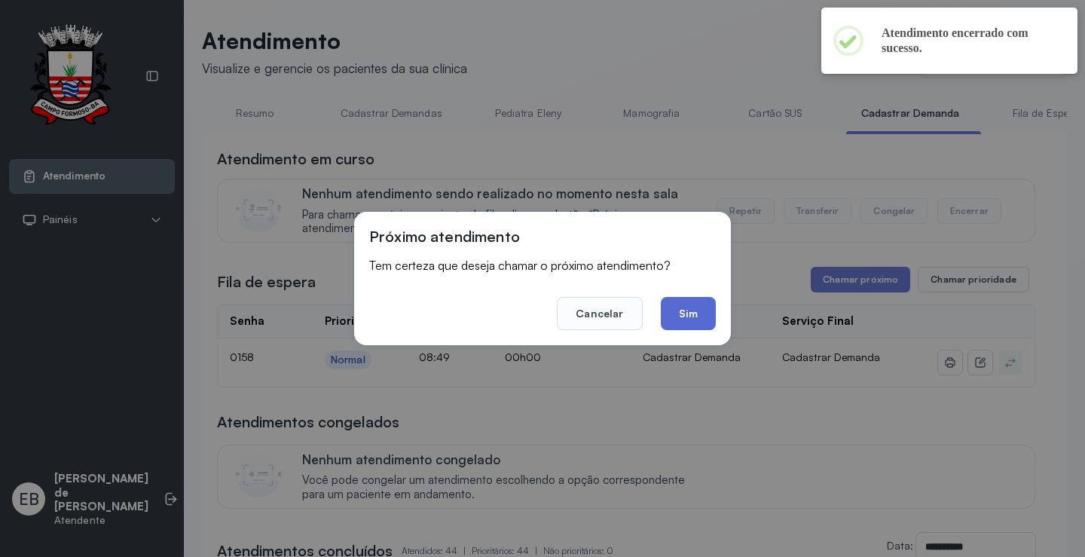
click at [691, 312] on button "Sim" at bounding box center [688, 313] width 55 height 33
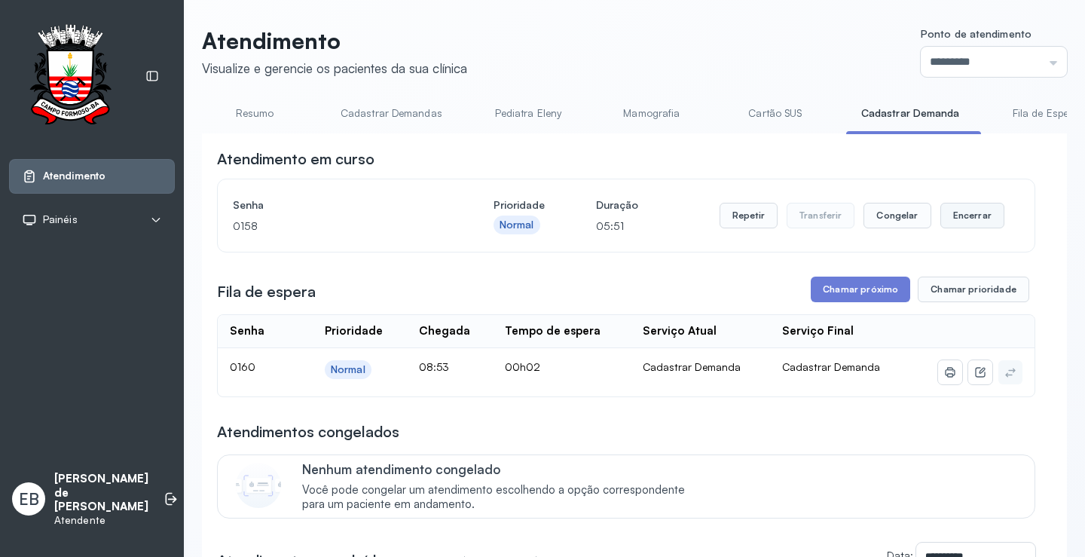
click at [956, 210] on button "Encerrar" at bounding box center [973, 216] width 64 height 26
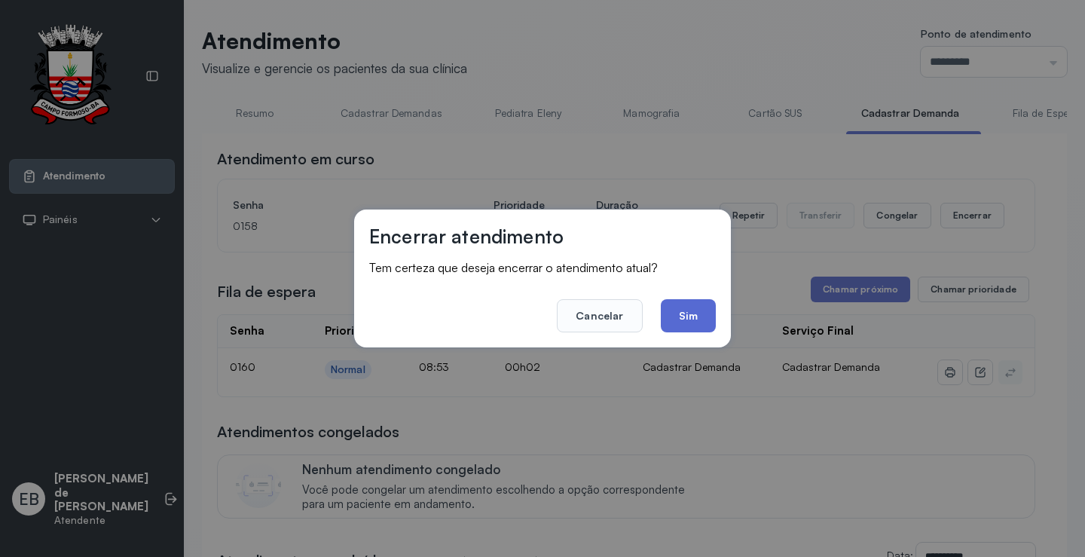
click at [702, 309] on button "Sim" at bounding box center [688, 315] width 55 height 33
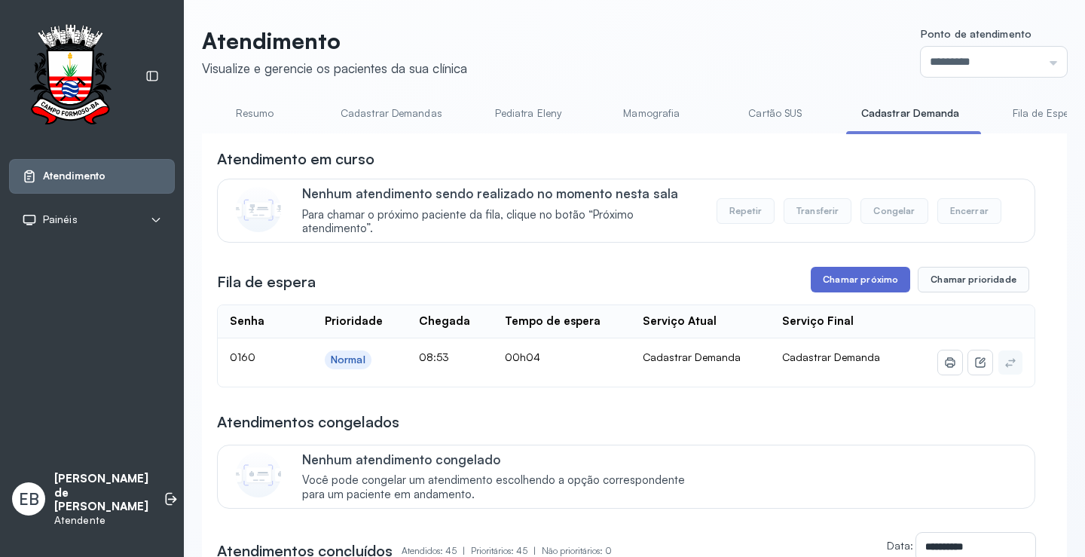
click at [866, 277] on button "Chamar próximo" at bounding box center [860, 280] width 99 height 26
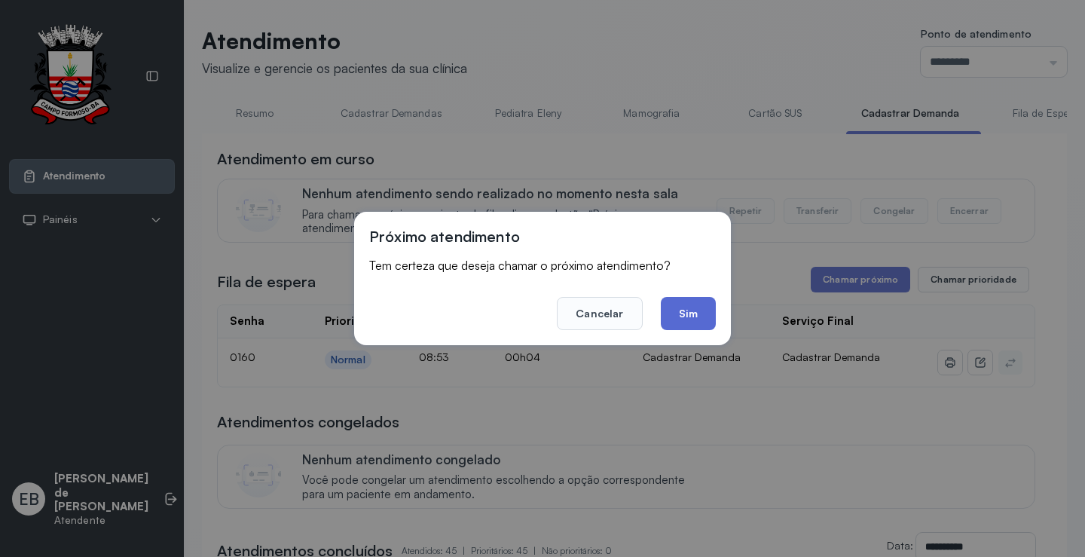
click at [707, 312] on button "Sim" at bounding box center [688, 313] width 55 height 33
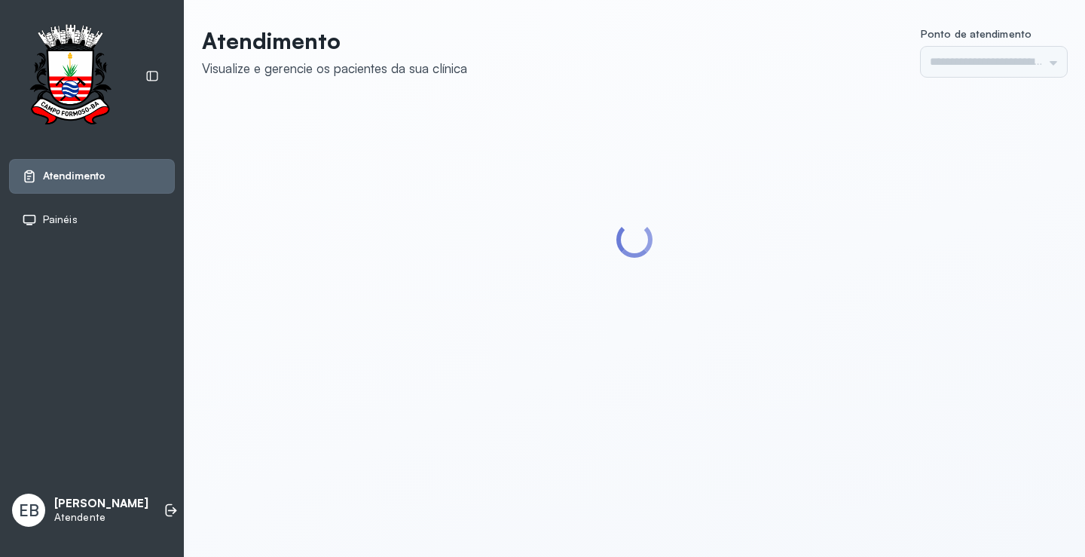
type input "*********"
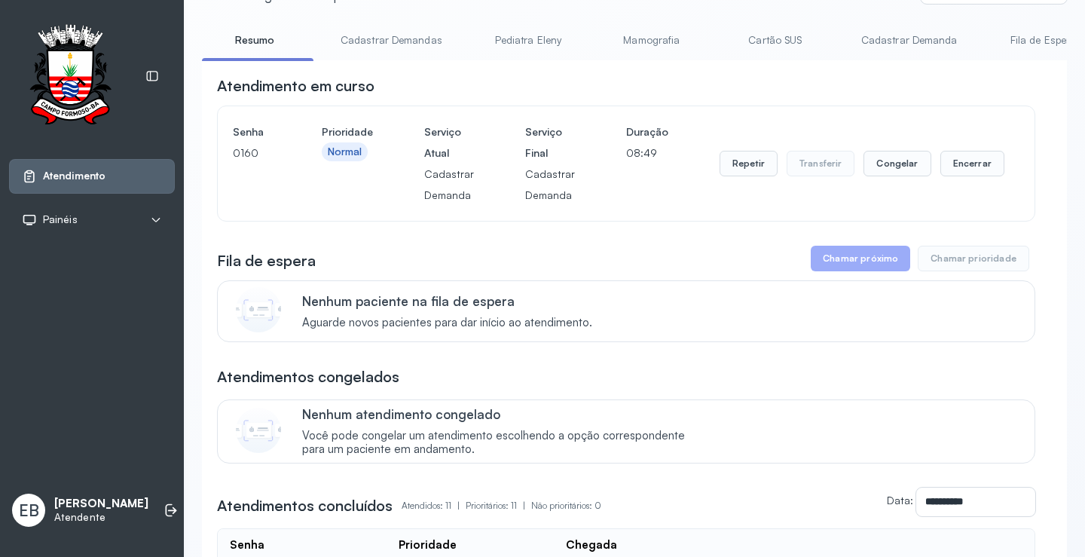
scroll to position [226, 0]
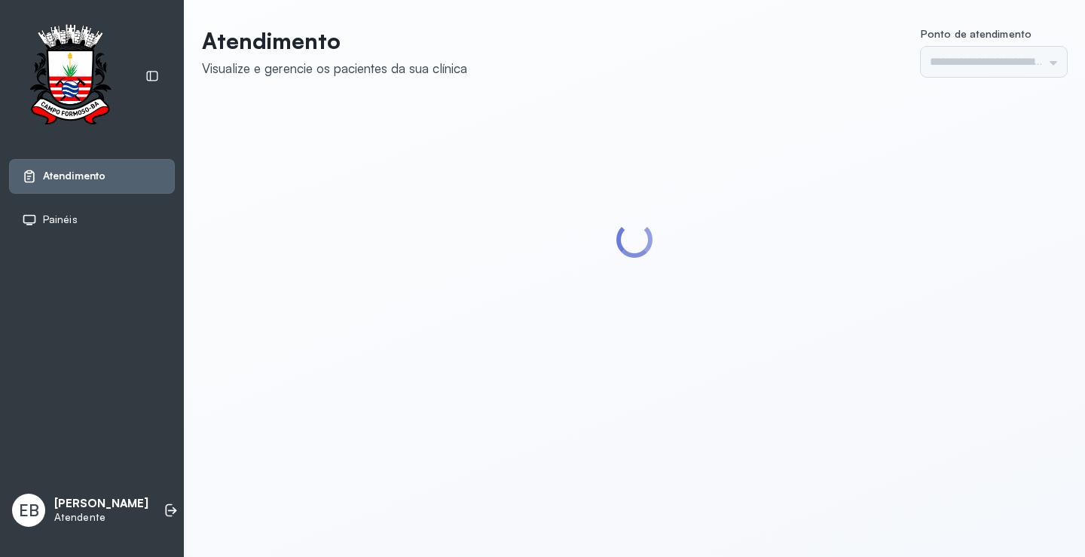
type input "*********"
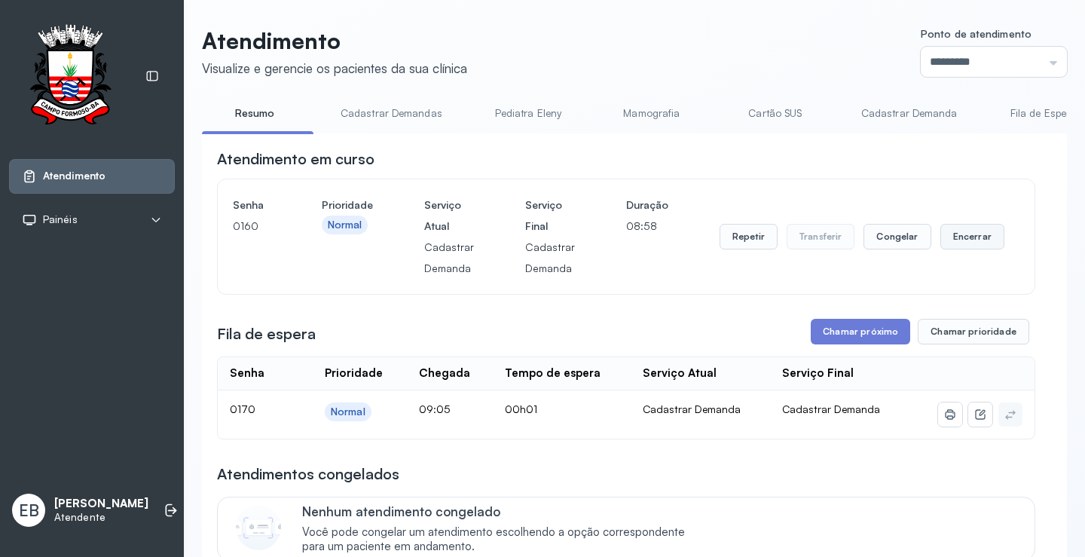
click at [964, 242] on button "Encerrar" at bounding box center [973, 237] width 64 height 26
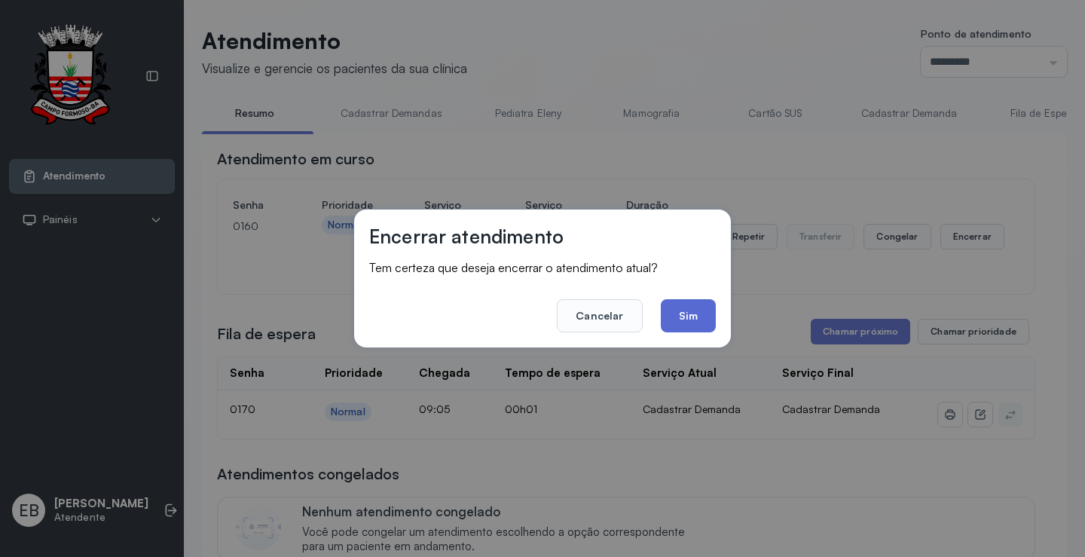
click at [678, 322] on button "Sim" at bounding box center [688, 315] width 55 height 33
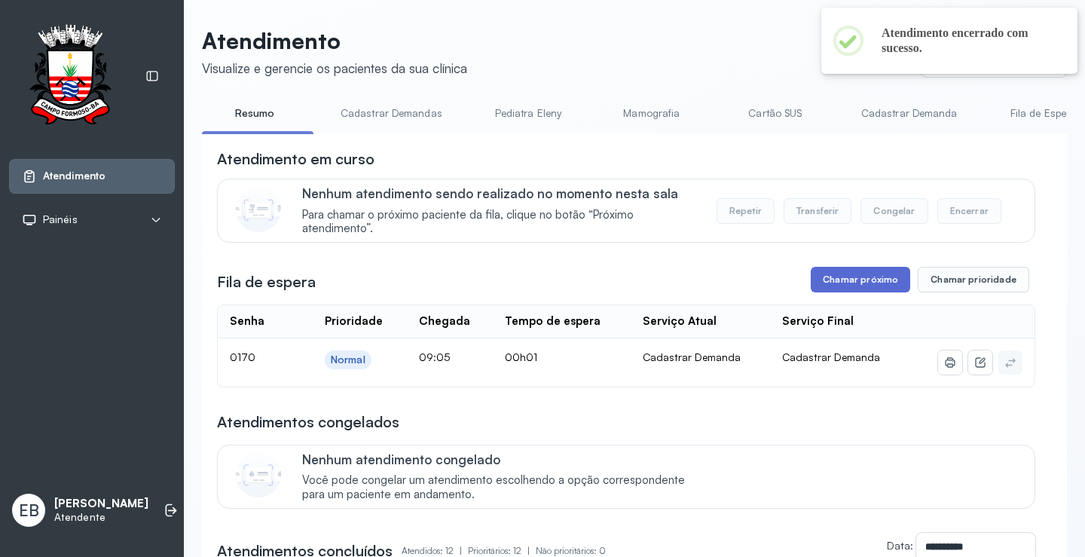
click at [886, 286] on button "Chamar próximo" at bounding box center [860, 280] width 99 height 26
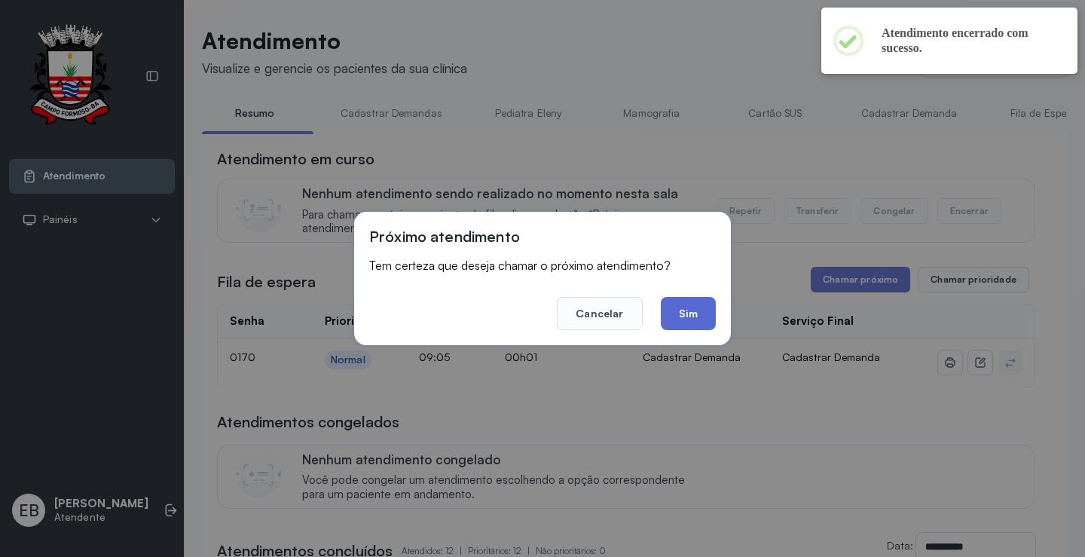
click at [690, 314] on button "Sim" at bounding box center [688, 313] width 55 height 33
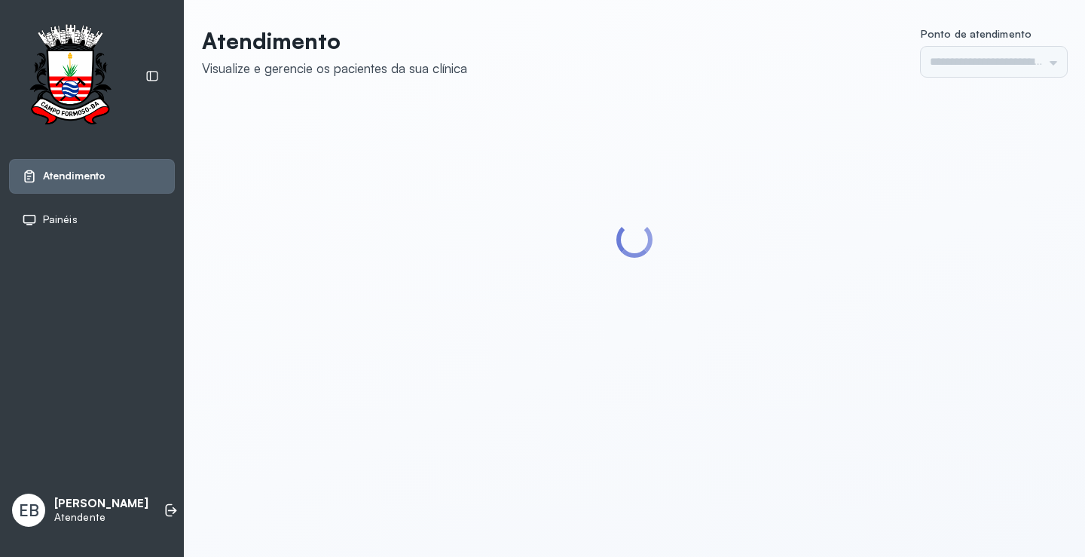
type input "*********"
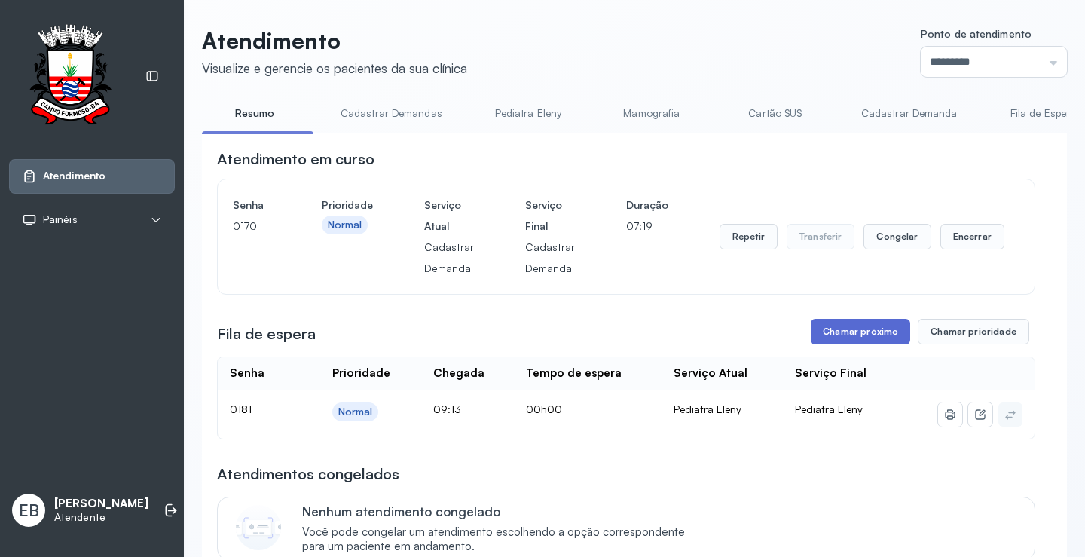
click at [852, 326] on button "Chamar próximo" at bounding box center [860, 332] width 99 height 26
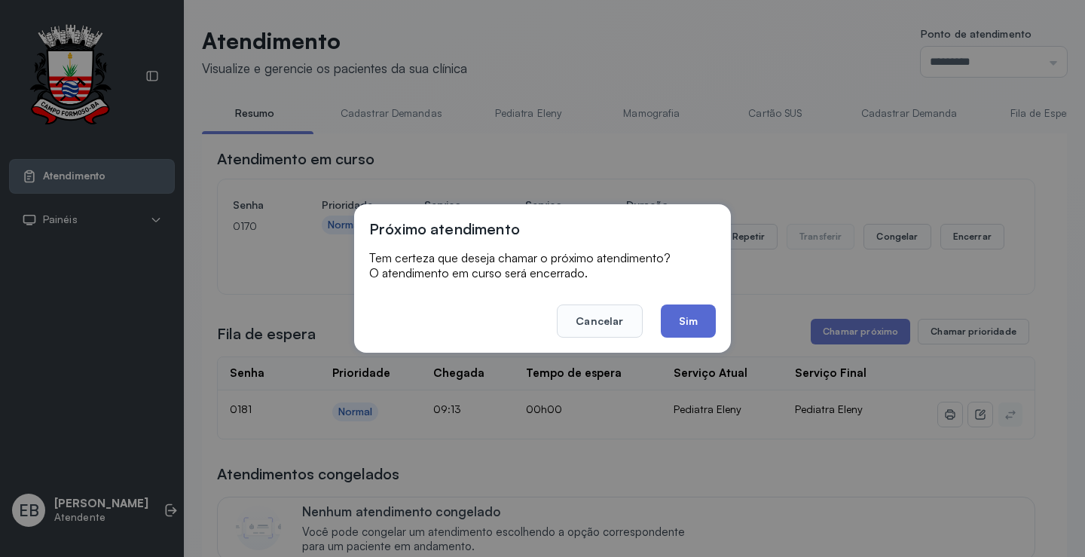
click at [700, 321] on button "Sim" at bounding box center [688, 320] width 55 height 33
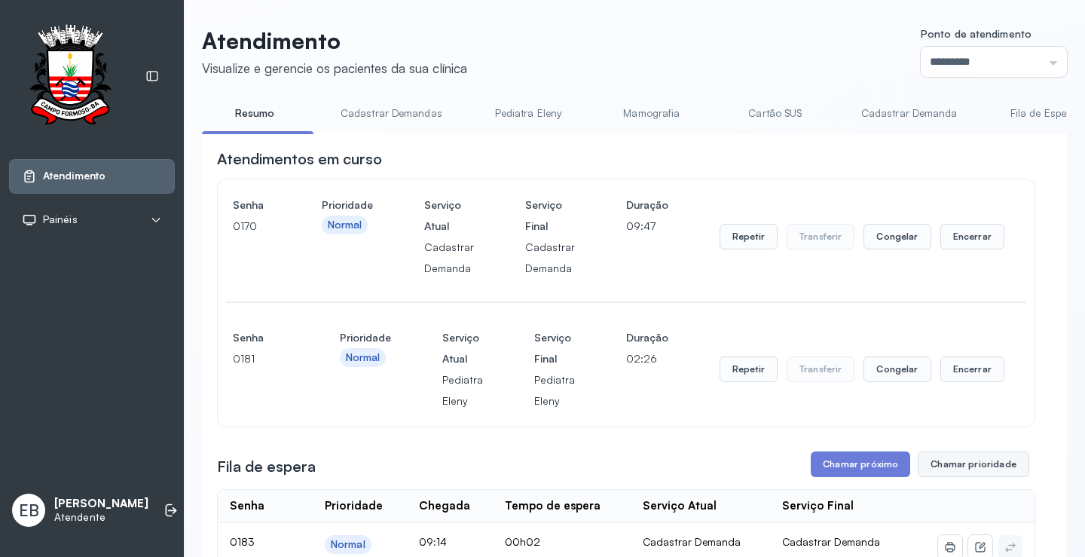
scroll to position [151, 0]
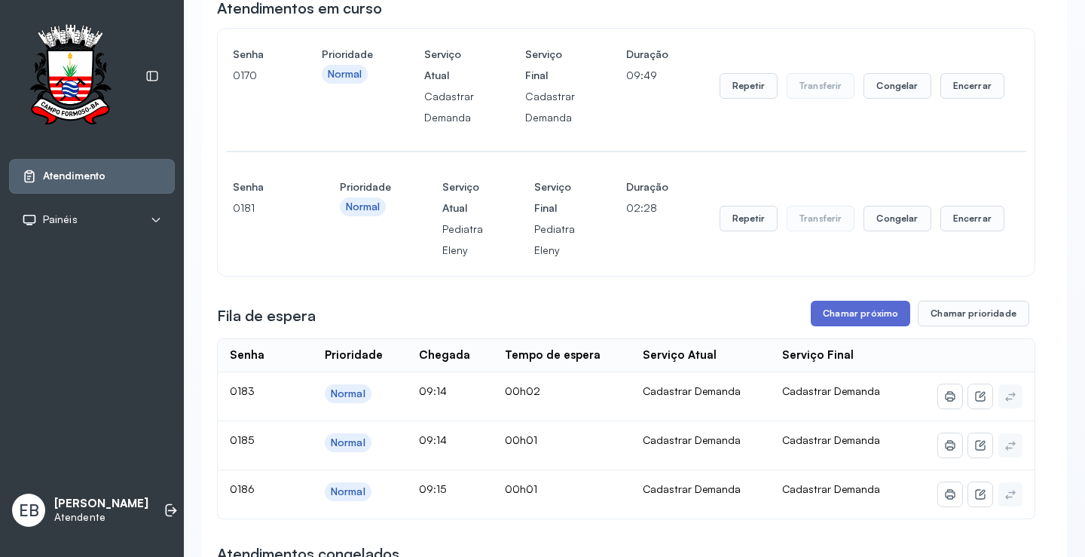
click at [869, 323] on button "Chamar próximo" at bounding box center [860, 314] width 99 height 26
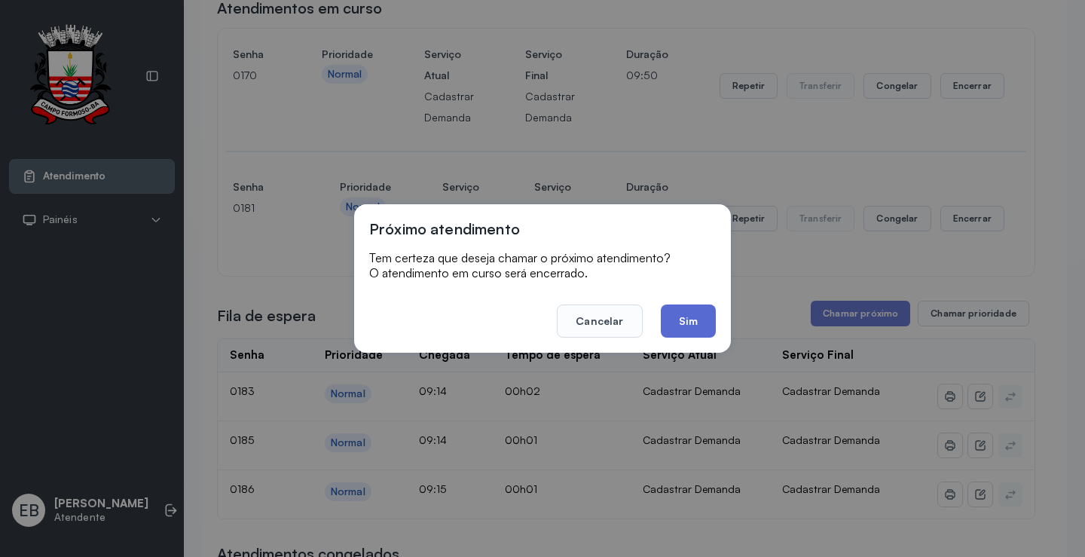
click at [678, 314] on button "Sim" at bounding box center [688, 320] width 55 height 33
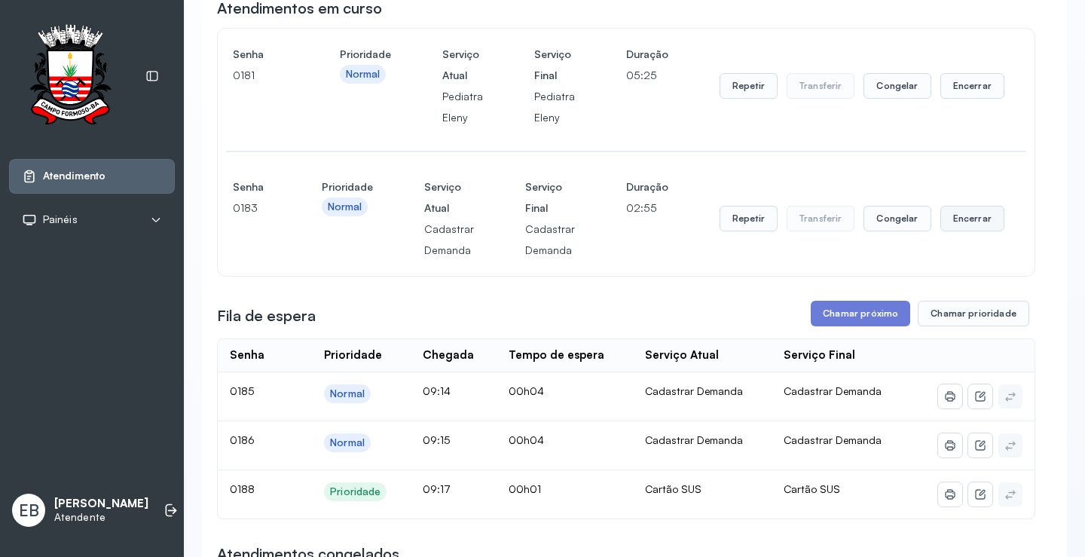
click at [968, 228] on button "Encerrar" at bounding box center [973, 219] width 64 height 26
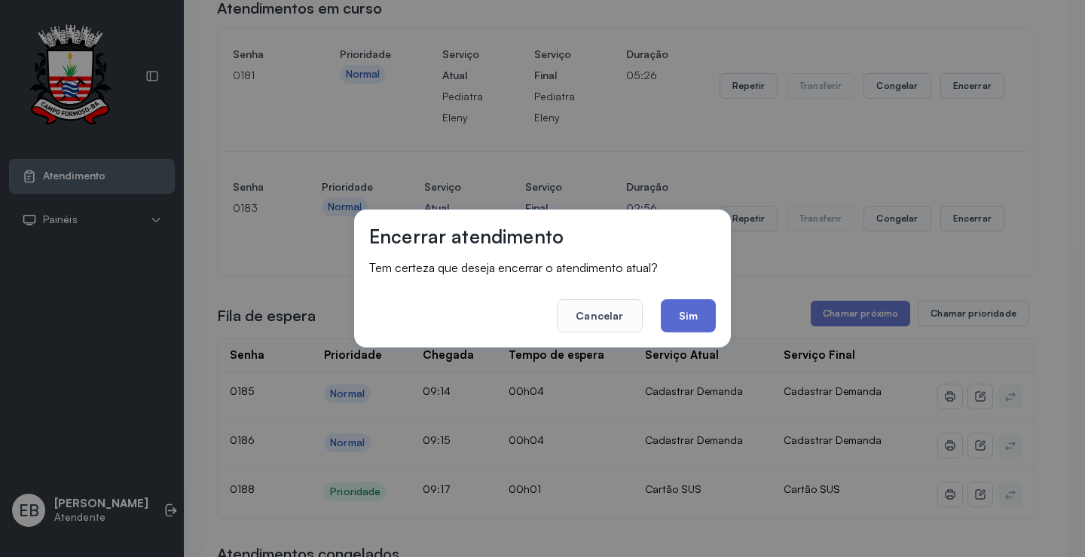
click at [687, 307] on button "Sim" at bounding box center [688, 315] width 55 height 33
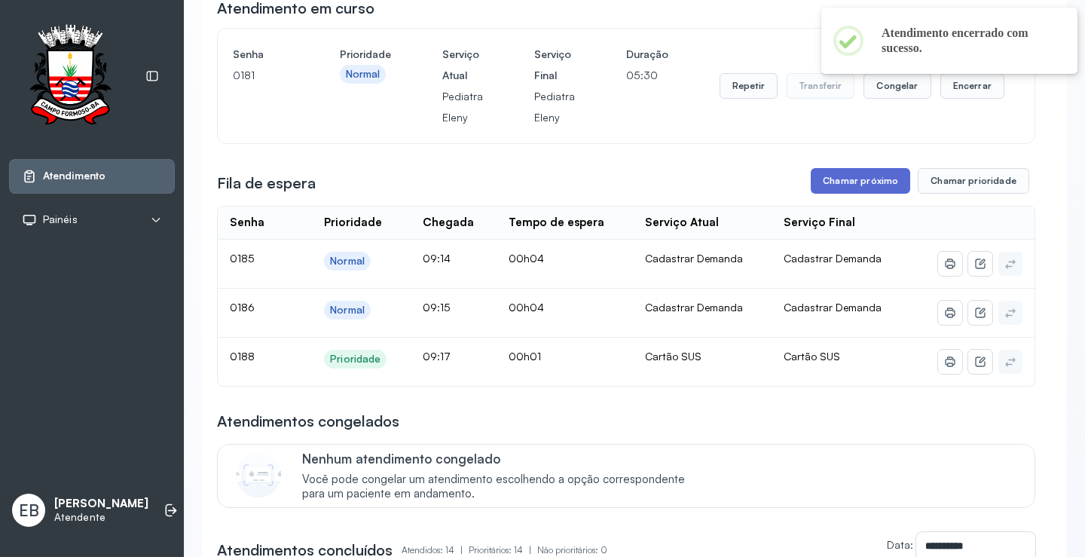
click at [840, 176] on button "Chamar próximo" at bounding box center [860, 181] width 99 height 26
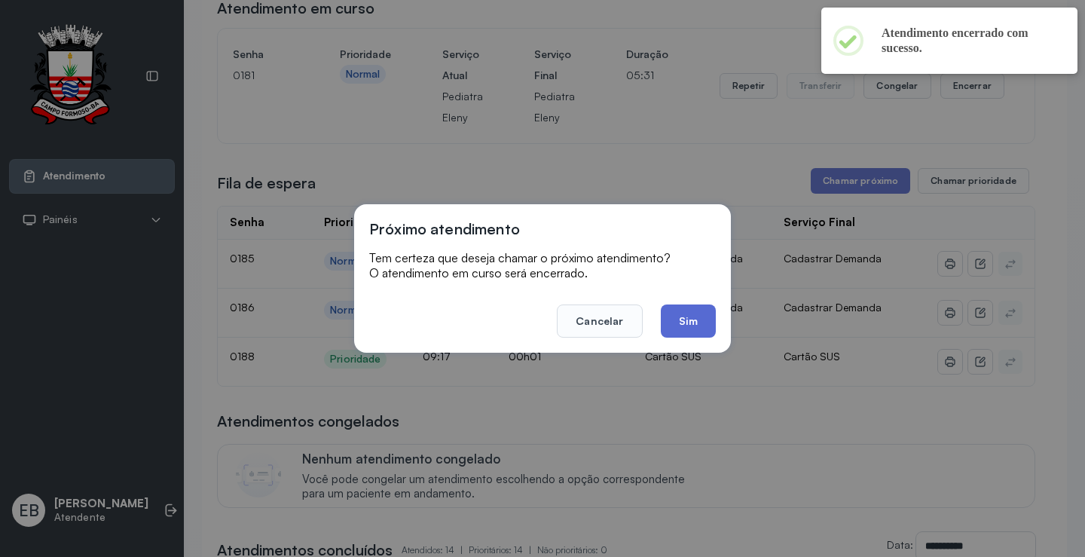
click at [695, 315] on button "Sim" at bounding box center [688, 320] width 55 height 33
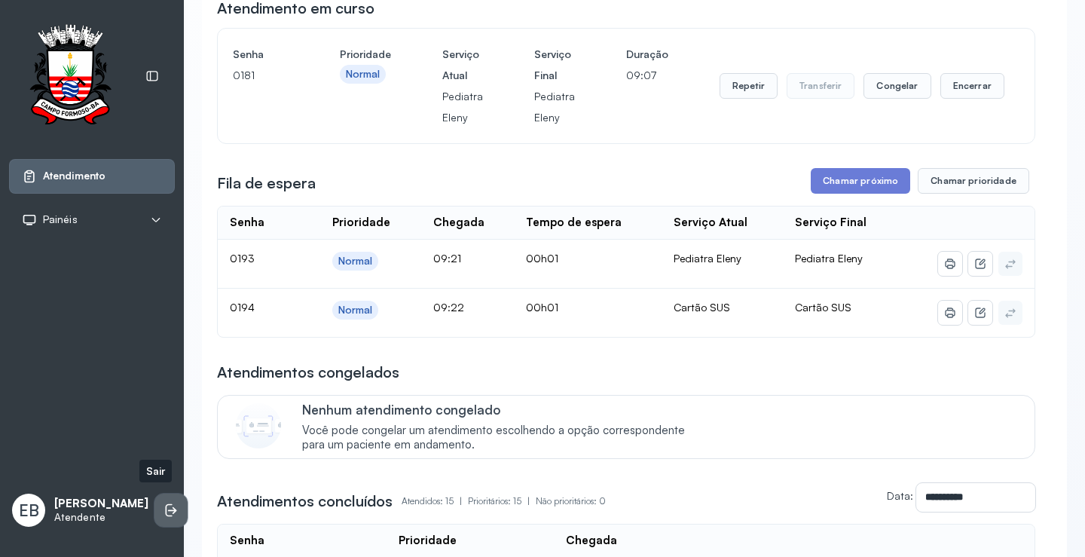
click at [164, 504] on icon at bounding box center [171, 510] width 15 height 15
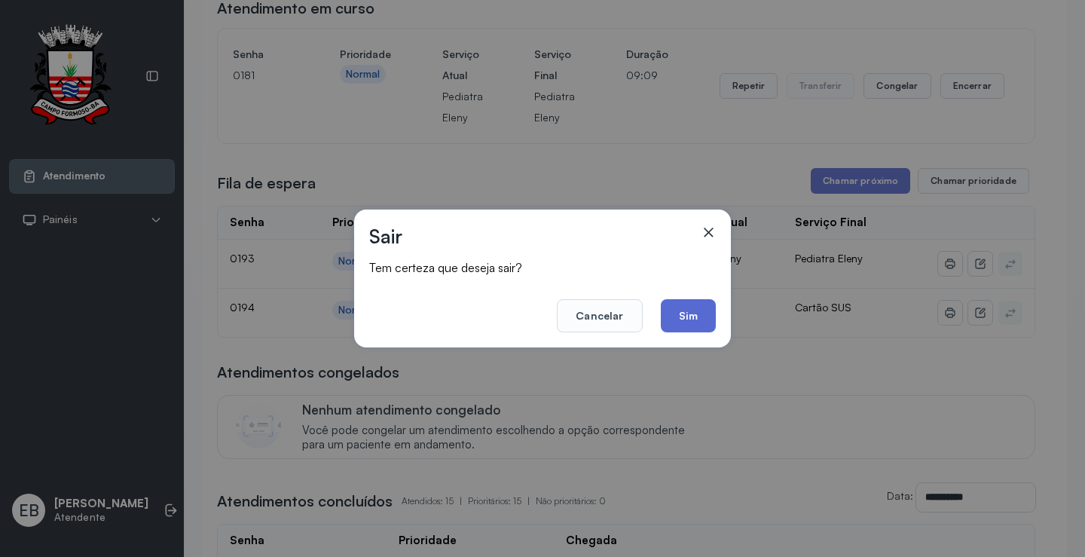
click at [693, 312] on button "Sim" at bounding box center [688, 315] width 55 height 33
